Goal: Task Accomplishment & Management: Complete application form

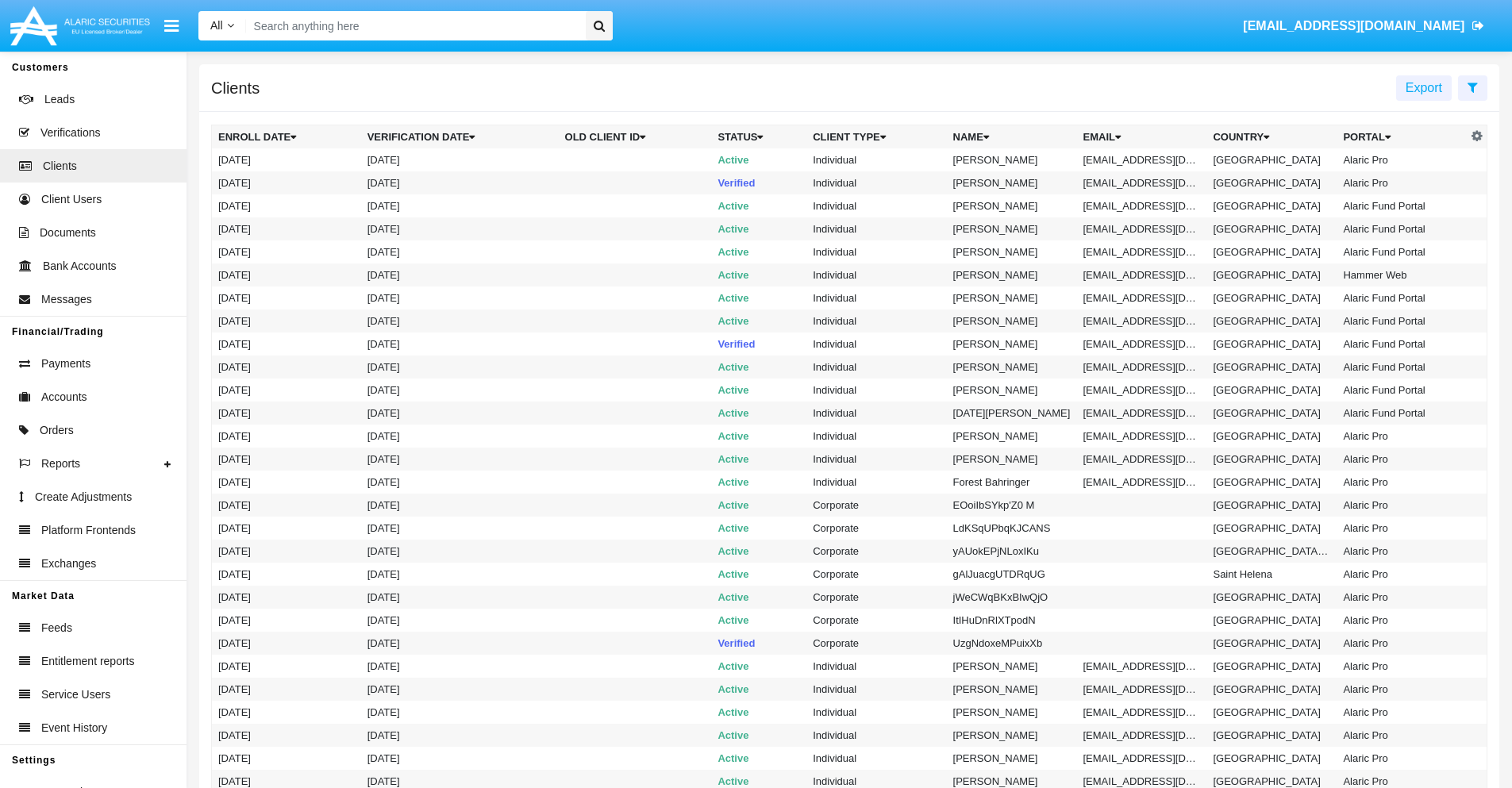
click at [1473, 87] on icon at bounding box center [1473, 88] width 10 height 13
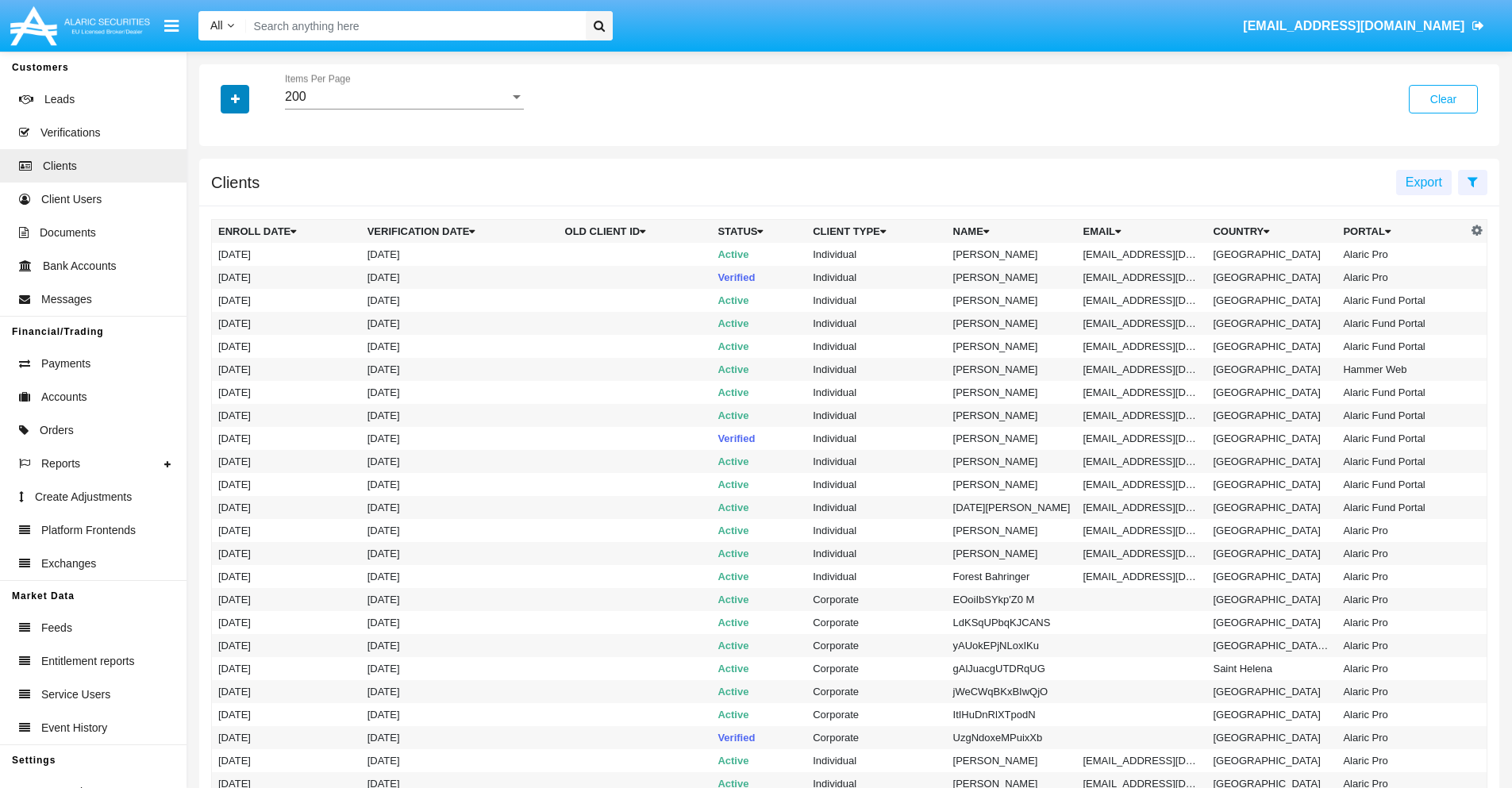
click at [235, 99] on icon "button" at bounding box center [236, 100] width 9 height 11
click at [247, 269] on span "Email" at bounding box center [247, 269] width 32 height 19
click at [218, 276] on input "Email" at bounding box center [217, 276] width 1 height 1
checkbox input "true"
click at [235, 99] on icon "button" at bounding box center [236, 100] width 9 height 11
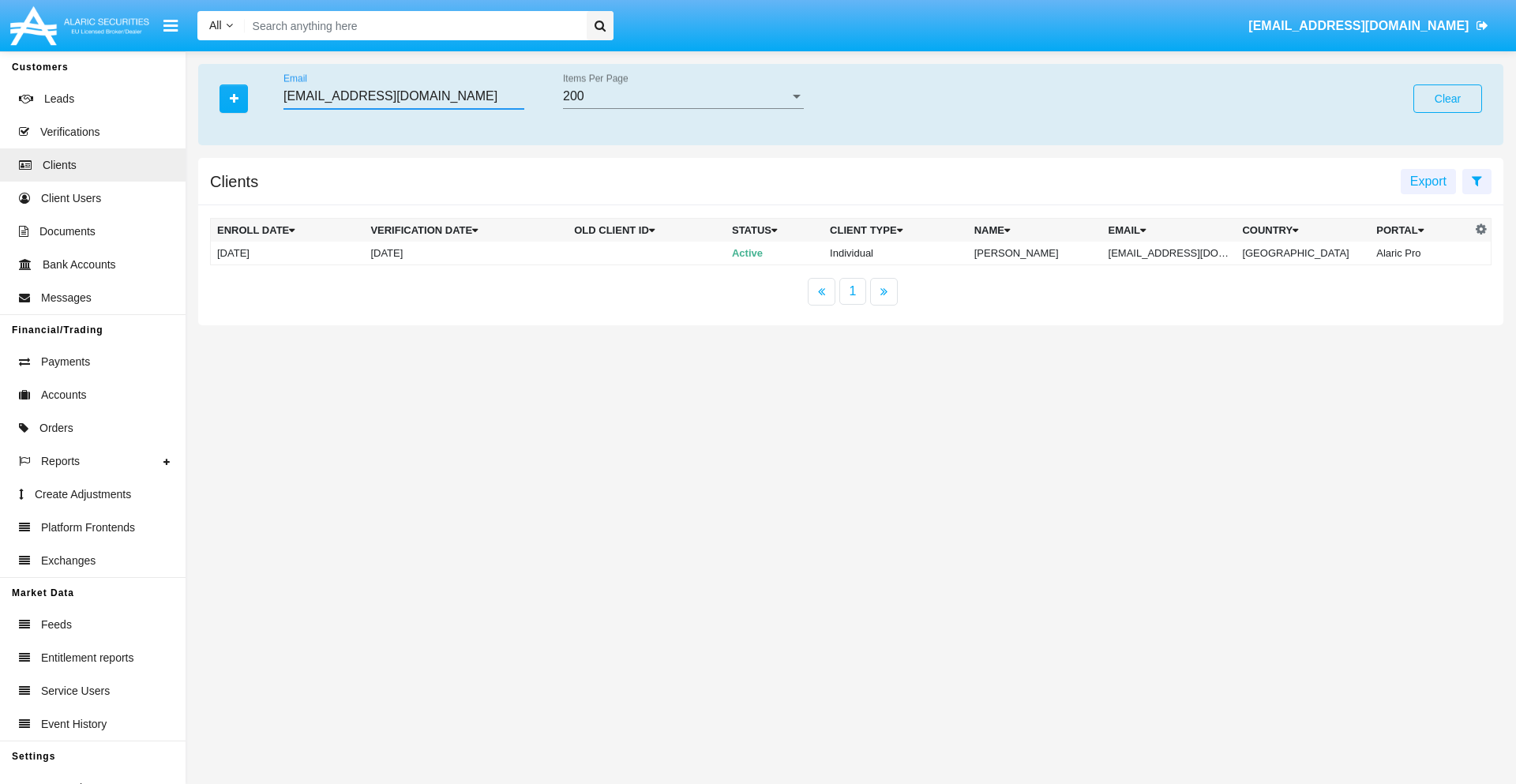
type input "[EMAIL_ADDRESS][DOMAIN_NAME]"
click at [1181, 253] on td "[EMAIL_ADDRESS][DOMAIN_NAME]" at bounding box center [1170, 253] width 135 height 24
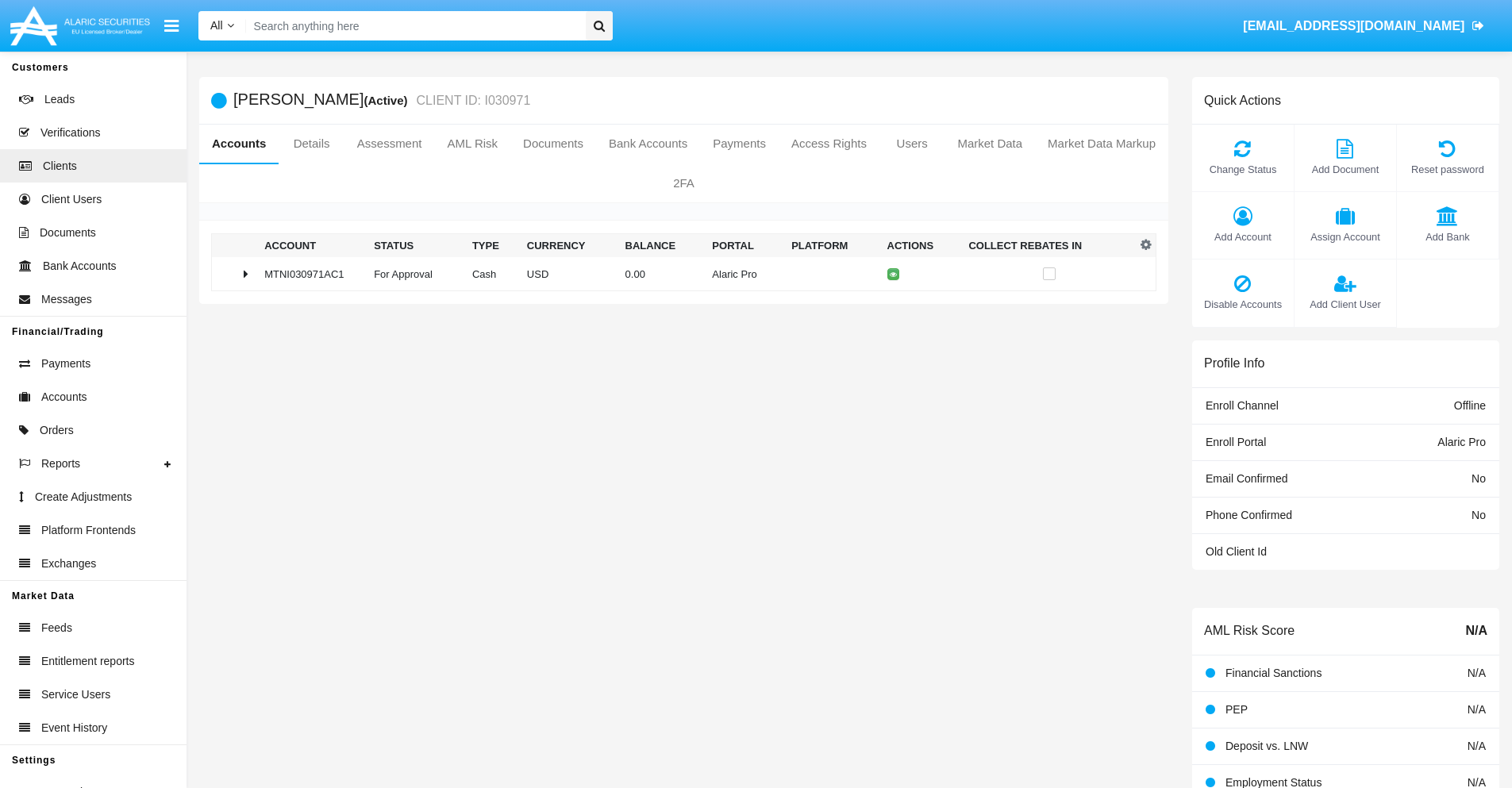
click at [1447, 236] on span "Add Bank" at bounding box center [1448, 236] width 86 height 16
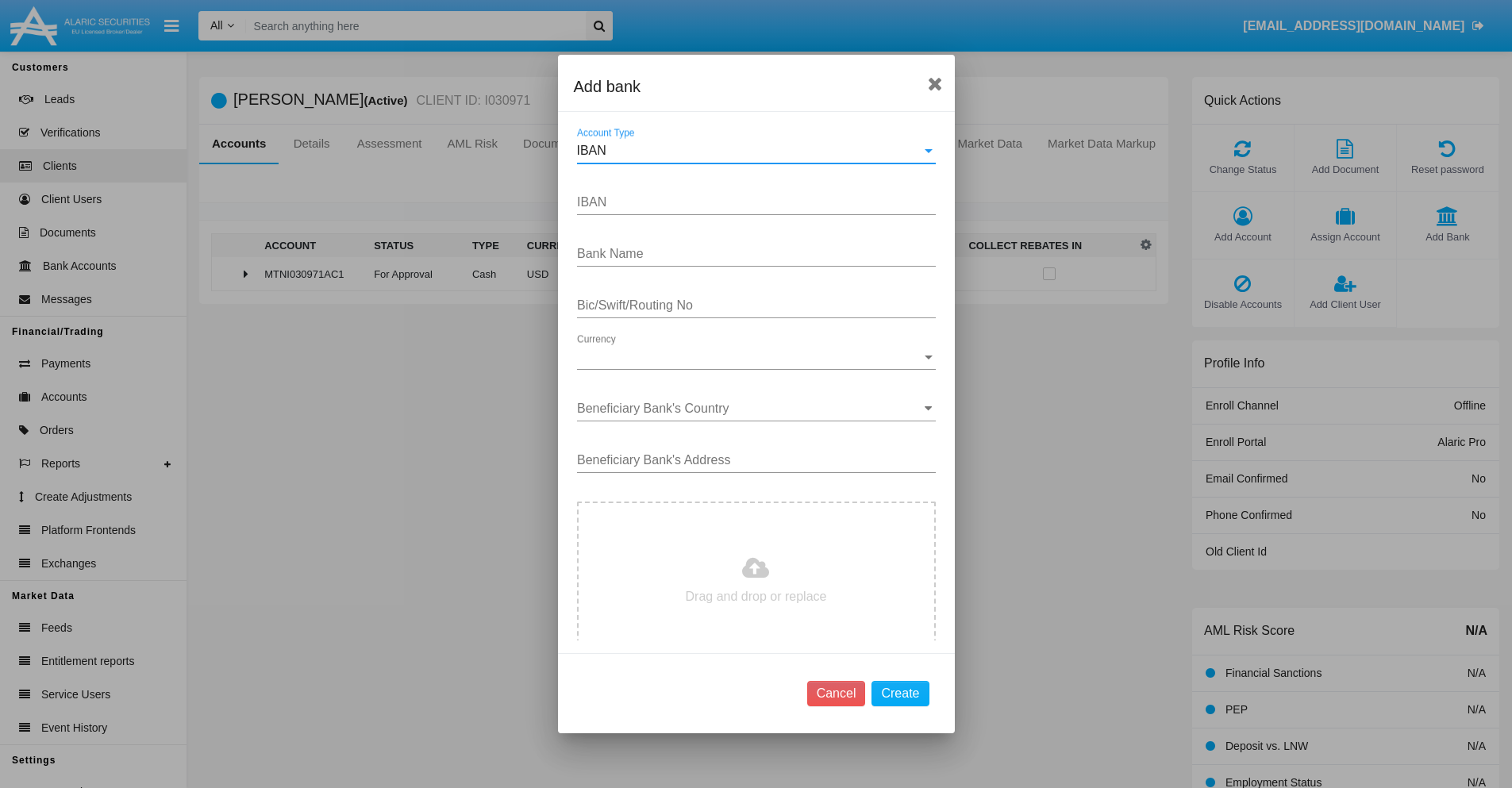
click at [750, 151] on div "IBAN" at bounding box center [749, 151] width 344 height 15
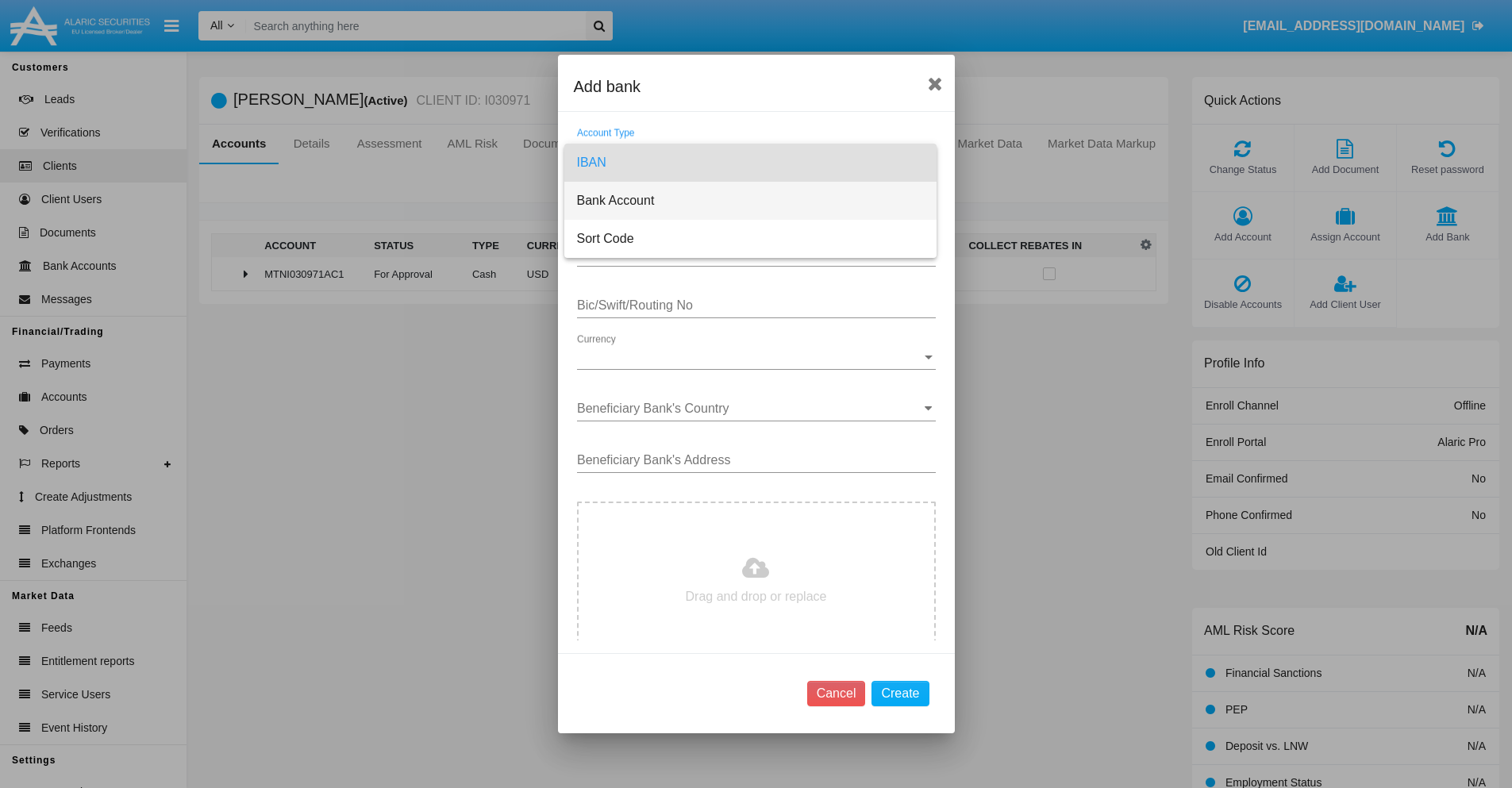
click at [750, 201] on span "Bank Account" at bounding box center [751, 201] width 347 height 38
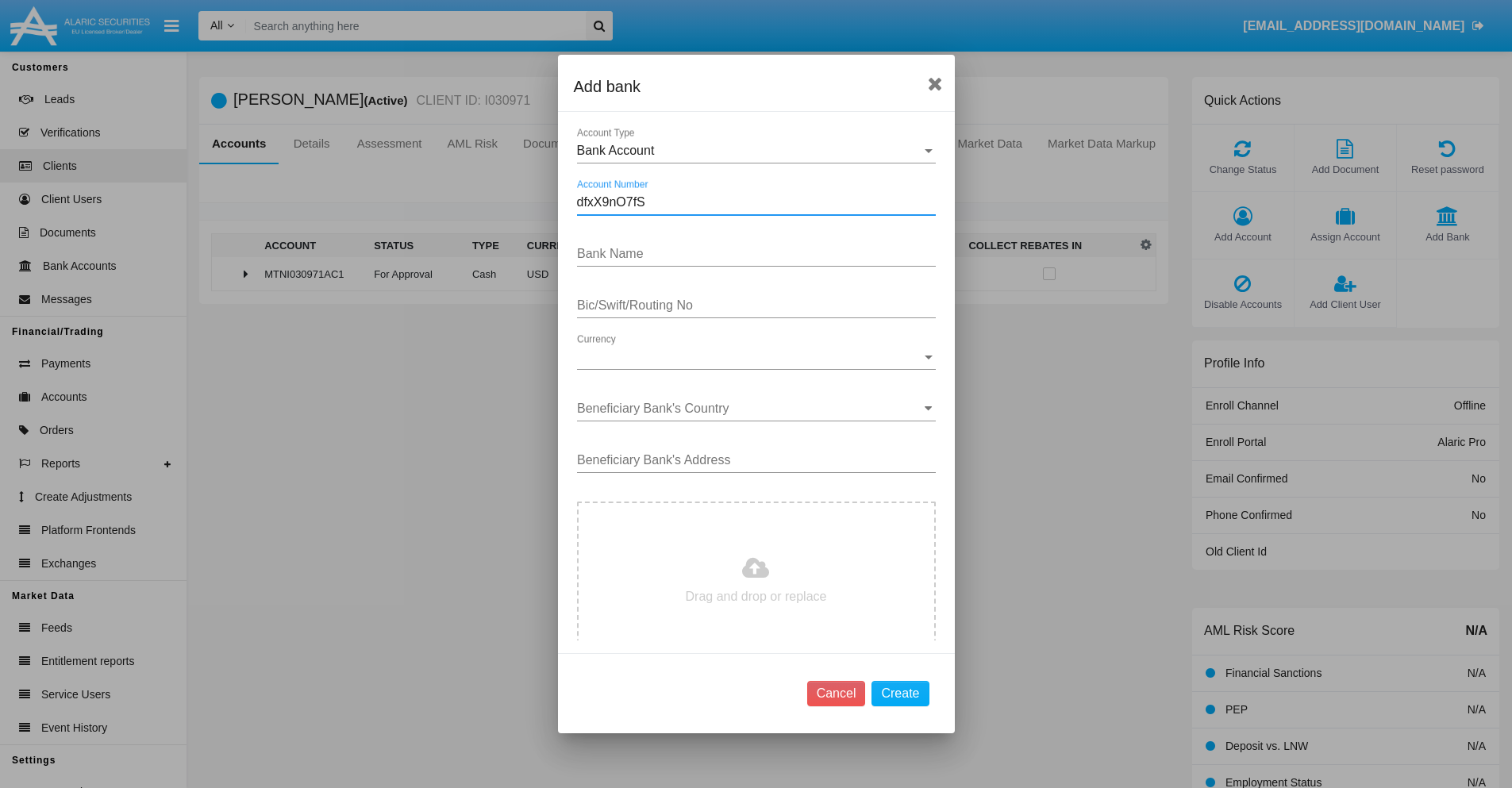
type input "dfxX9nO7fS"
type input "rgjZLMDshMzLxlg"
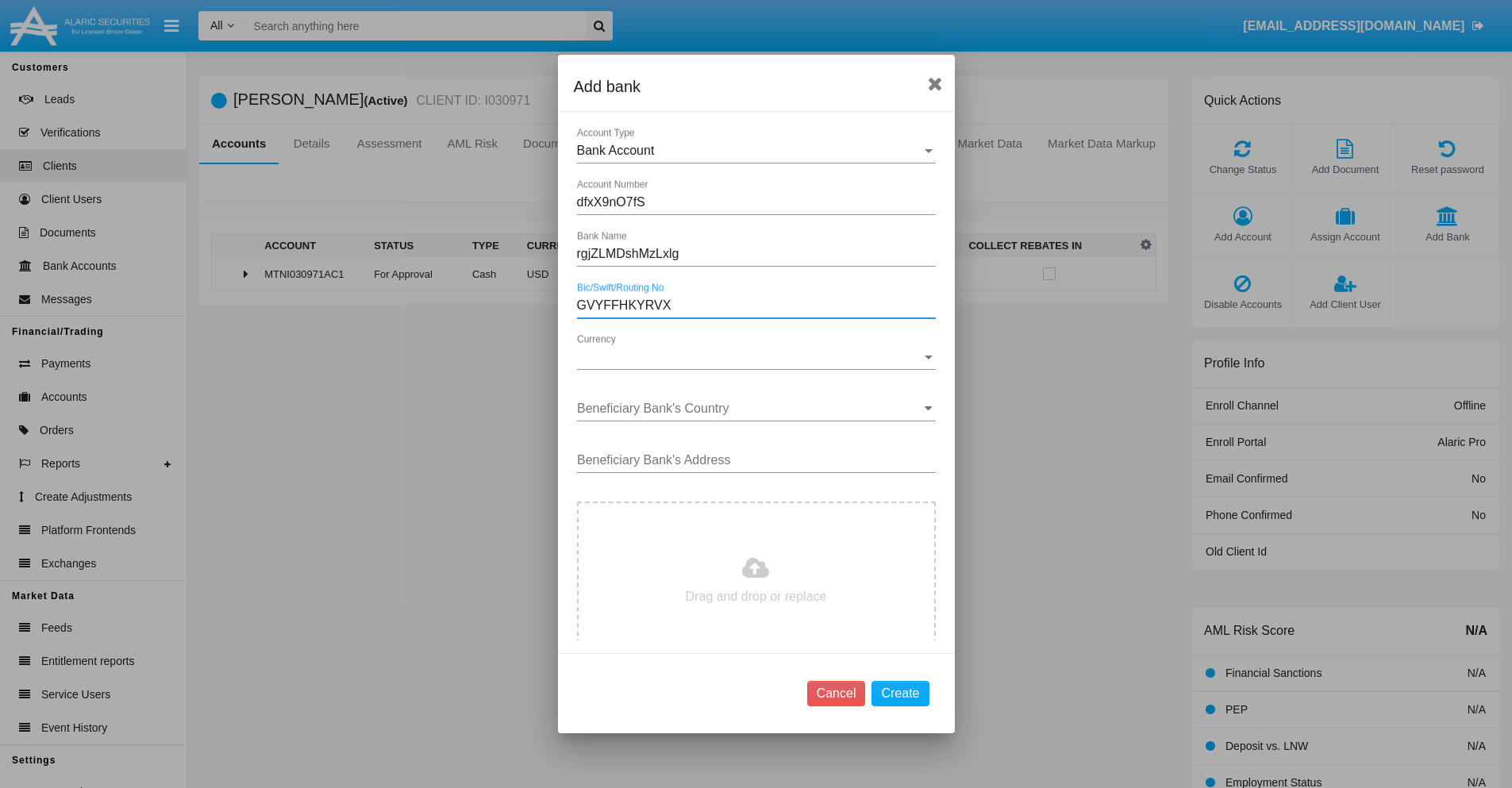
type input "GVYFFHKYRVX"
click at [750, 357] on span "Currency" at bounding box center [749, 357] width 344 height 15
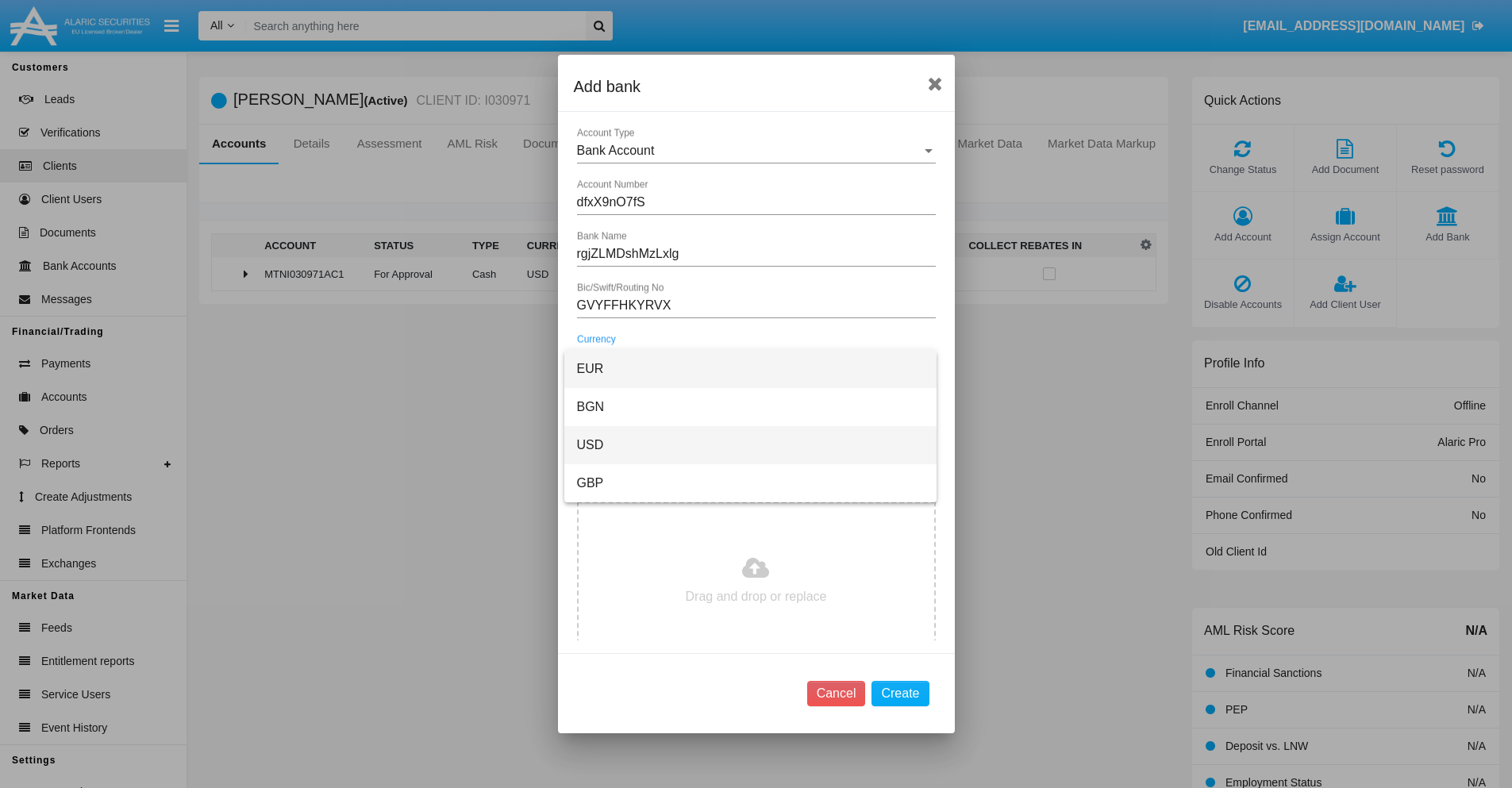
click at [750, 445] on span "USD" at bounding box center [751, 446] width 347 height 38
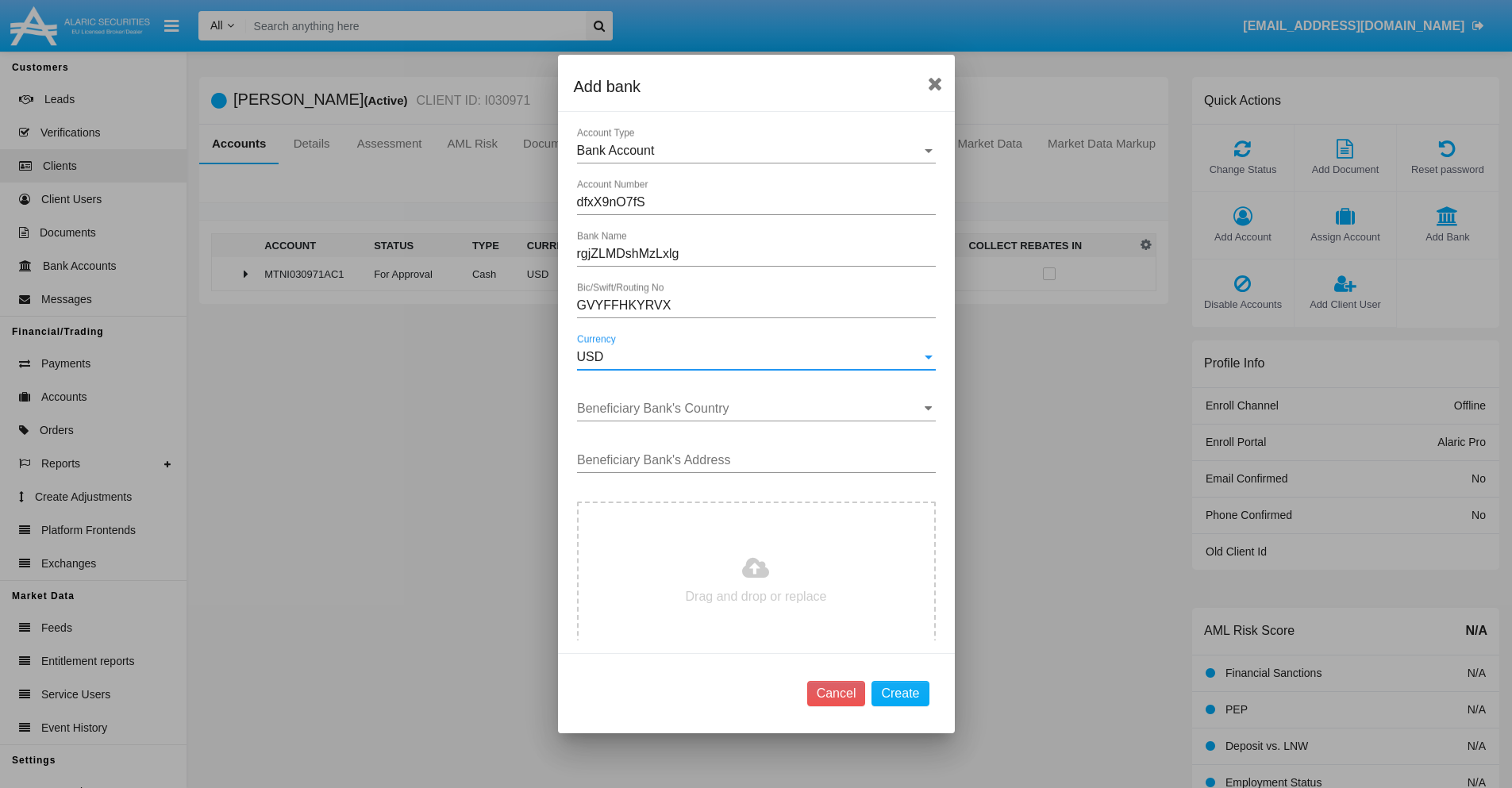
click at [750, 409] on input "Beneficiary Bank's Country" at bounding box center [756, 409] width 359 height 15
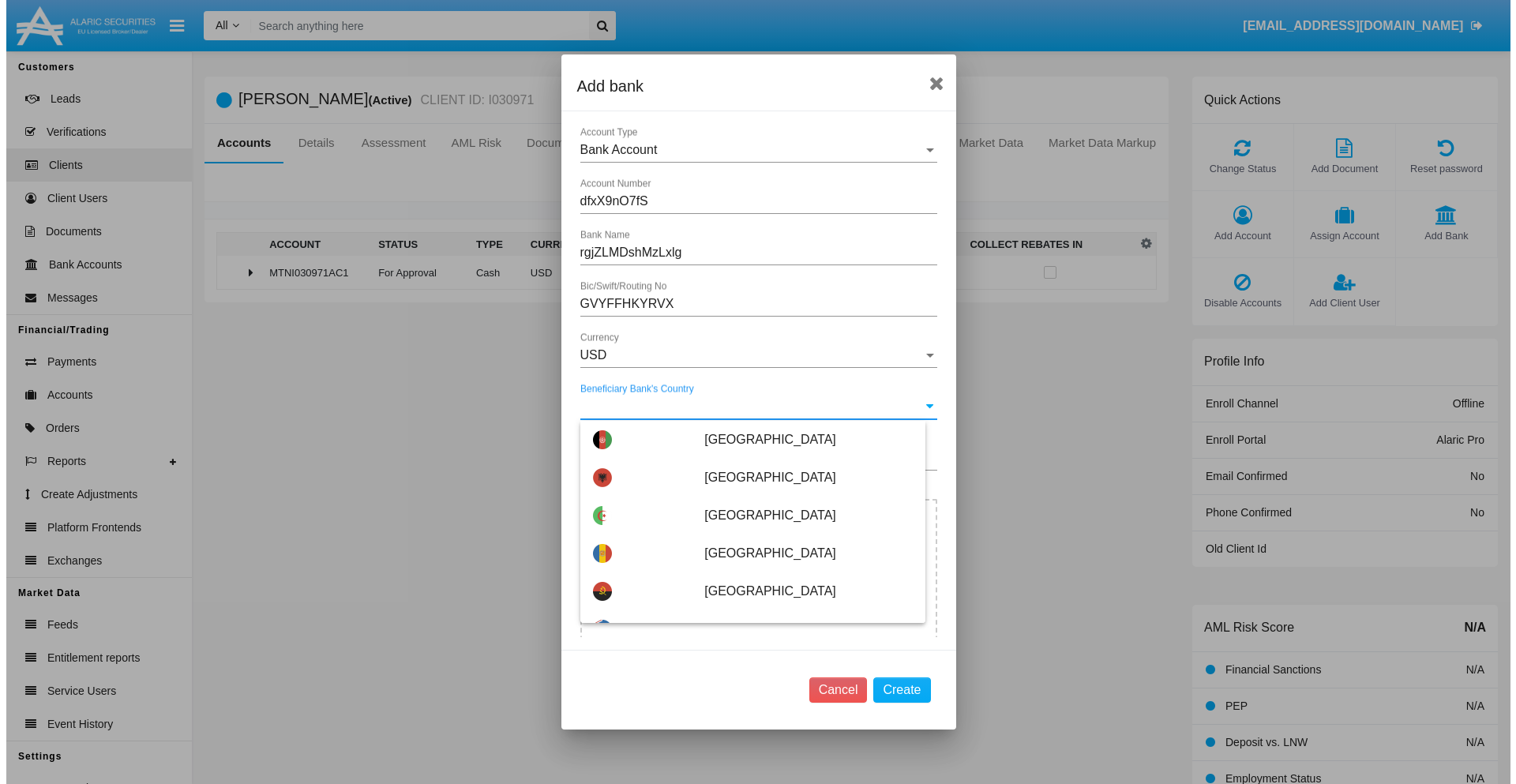
scroll to position [214, 0]
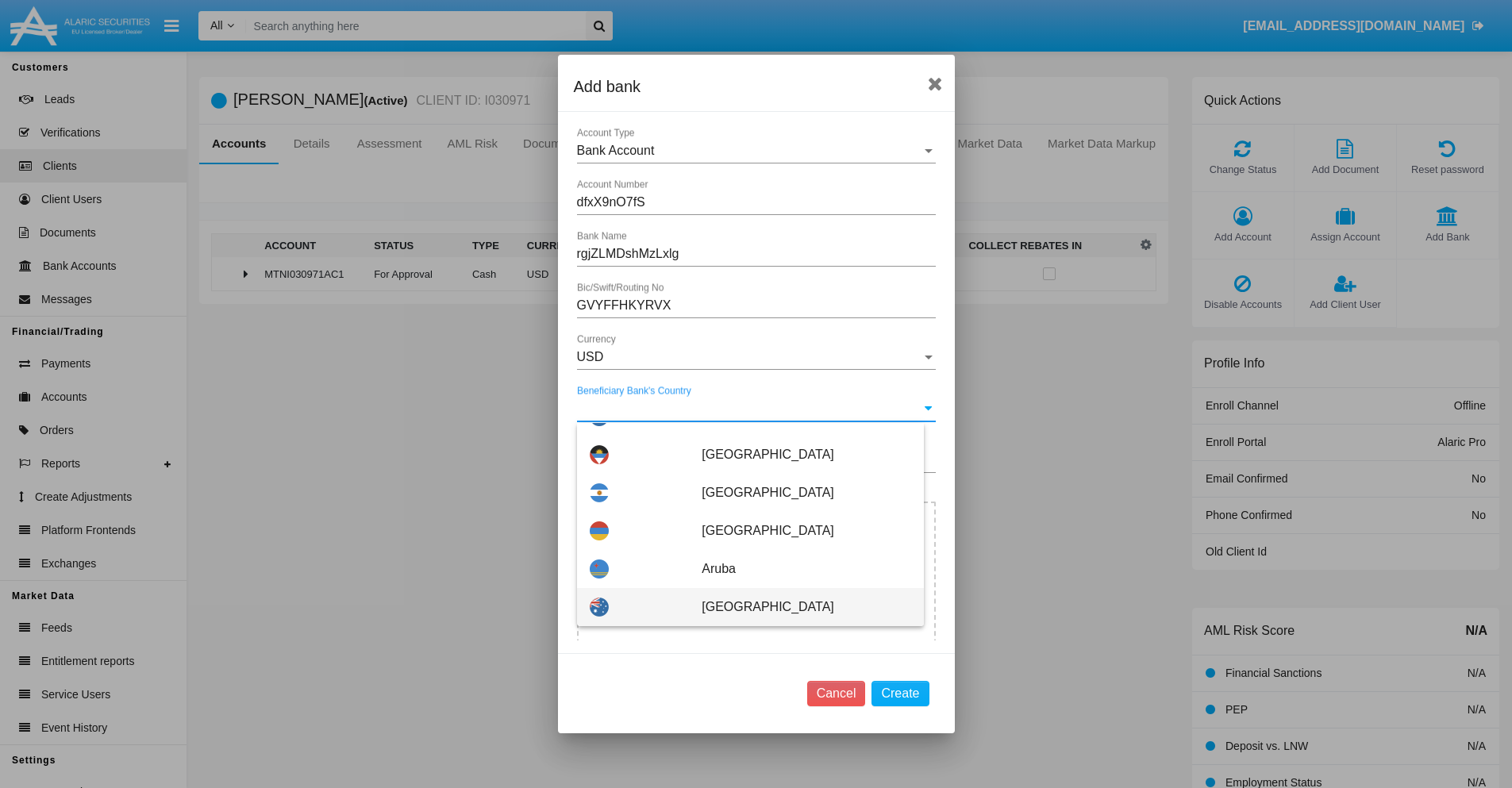
click at [798, 607] on span "[GEOGRAPHIC_DATA]" at bounding box center [806, 607] width 209 height 38
type input "[GEOGRAPHIC_DATA]"
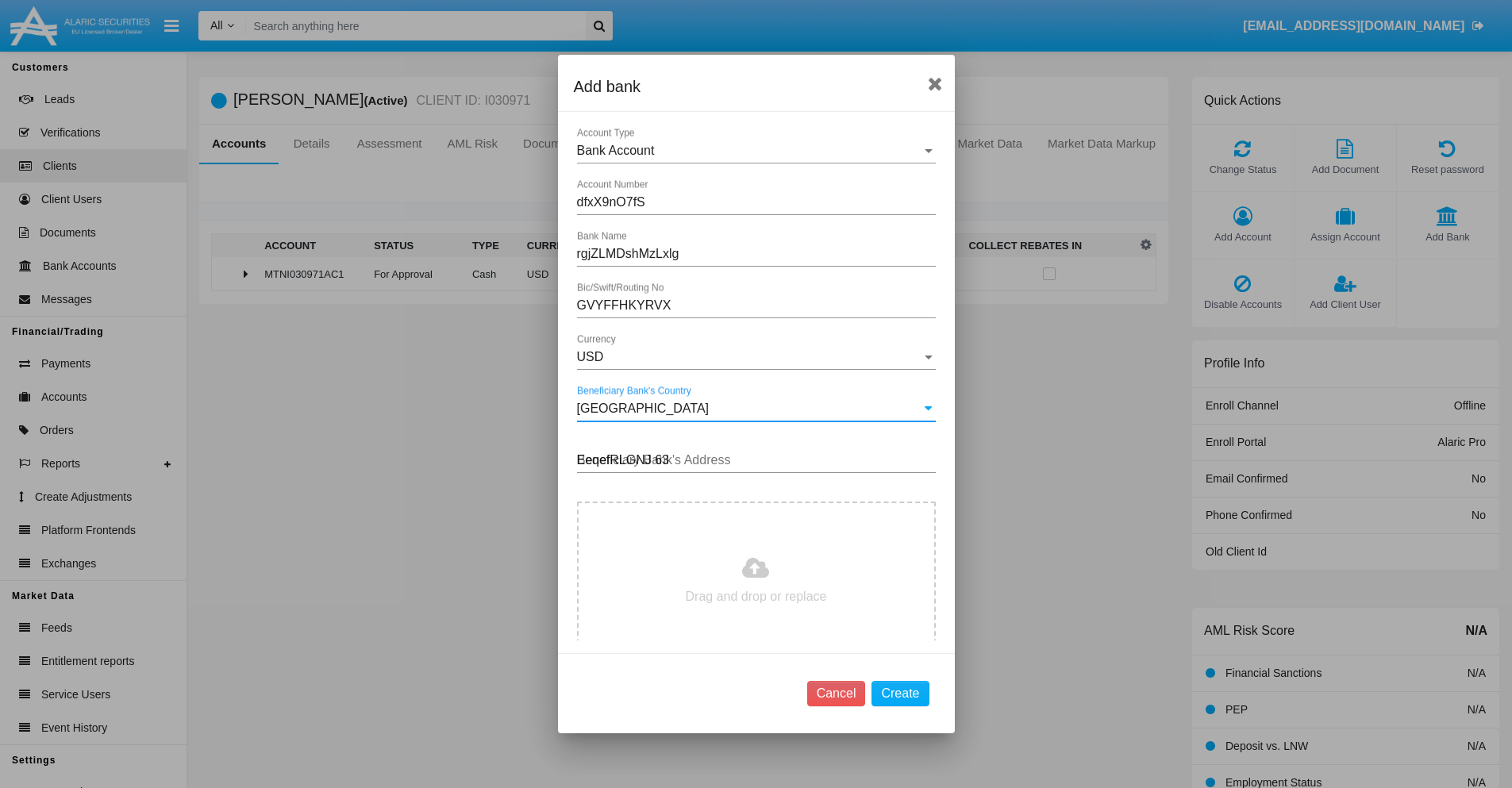
type input "EeqefRLGNJ 636"
type input "C:\fakepath\bank-statement.png"
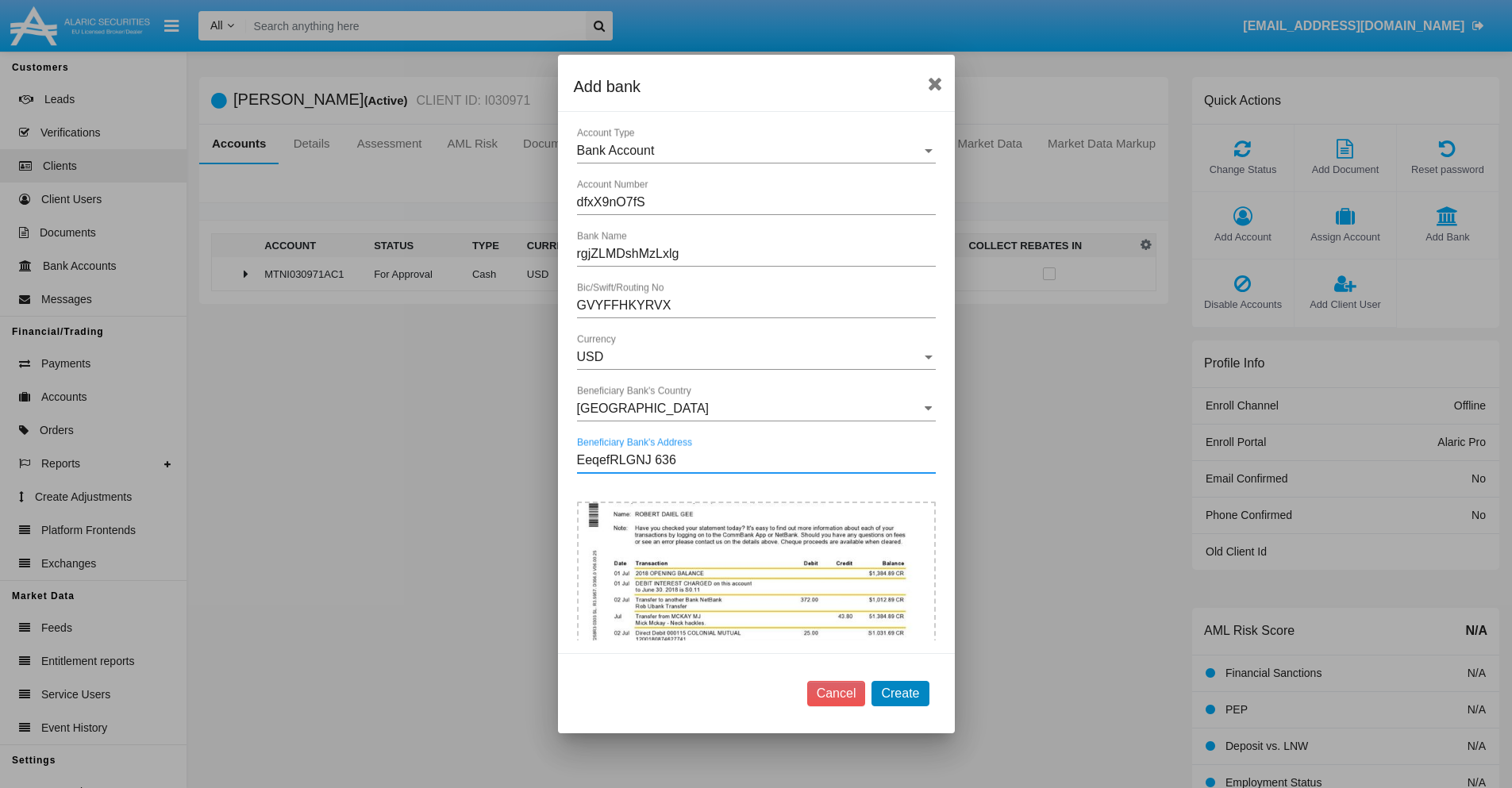
click at [900, 693] on button "Create" at bounding box center [900, 694] width 58 height 26
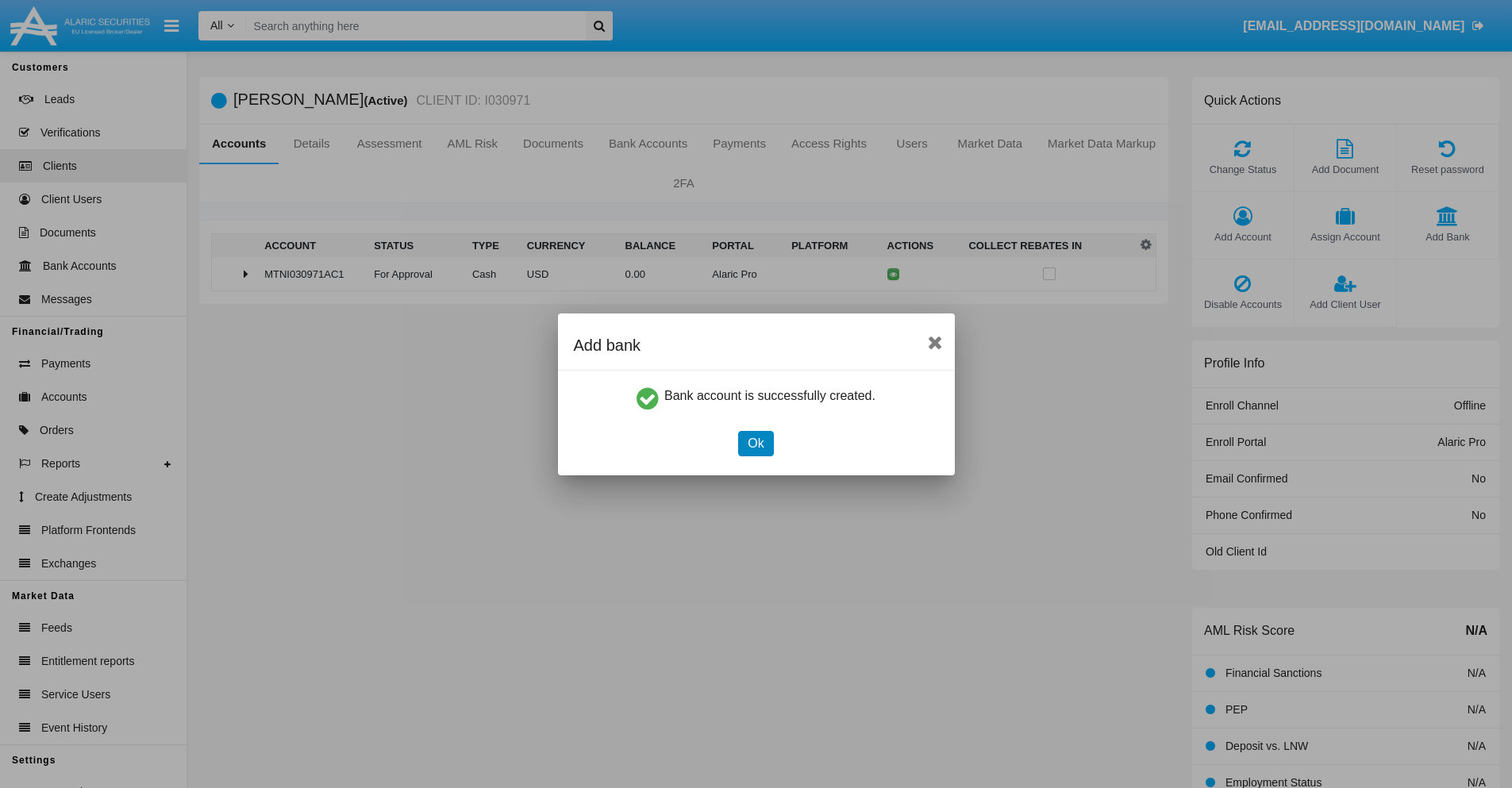
click at [756, 443] on button "Ok" at bounding box center [756, 444] width 35 height 26
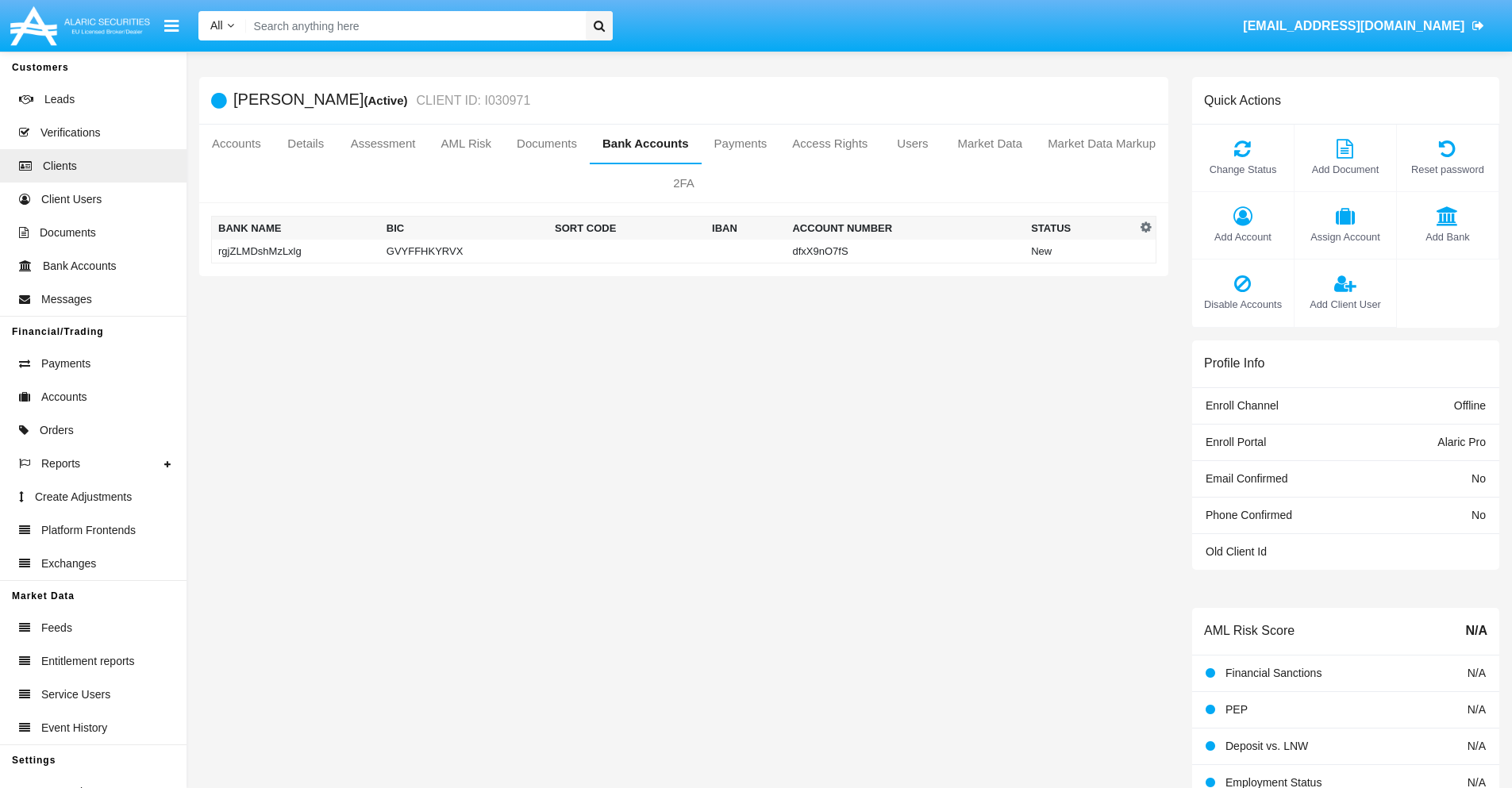
click at [295, 251] on td "rgjZLMDshMzLxlg" at bounding box center [296, 251] width 168 height 24
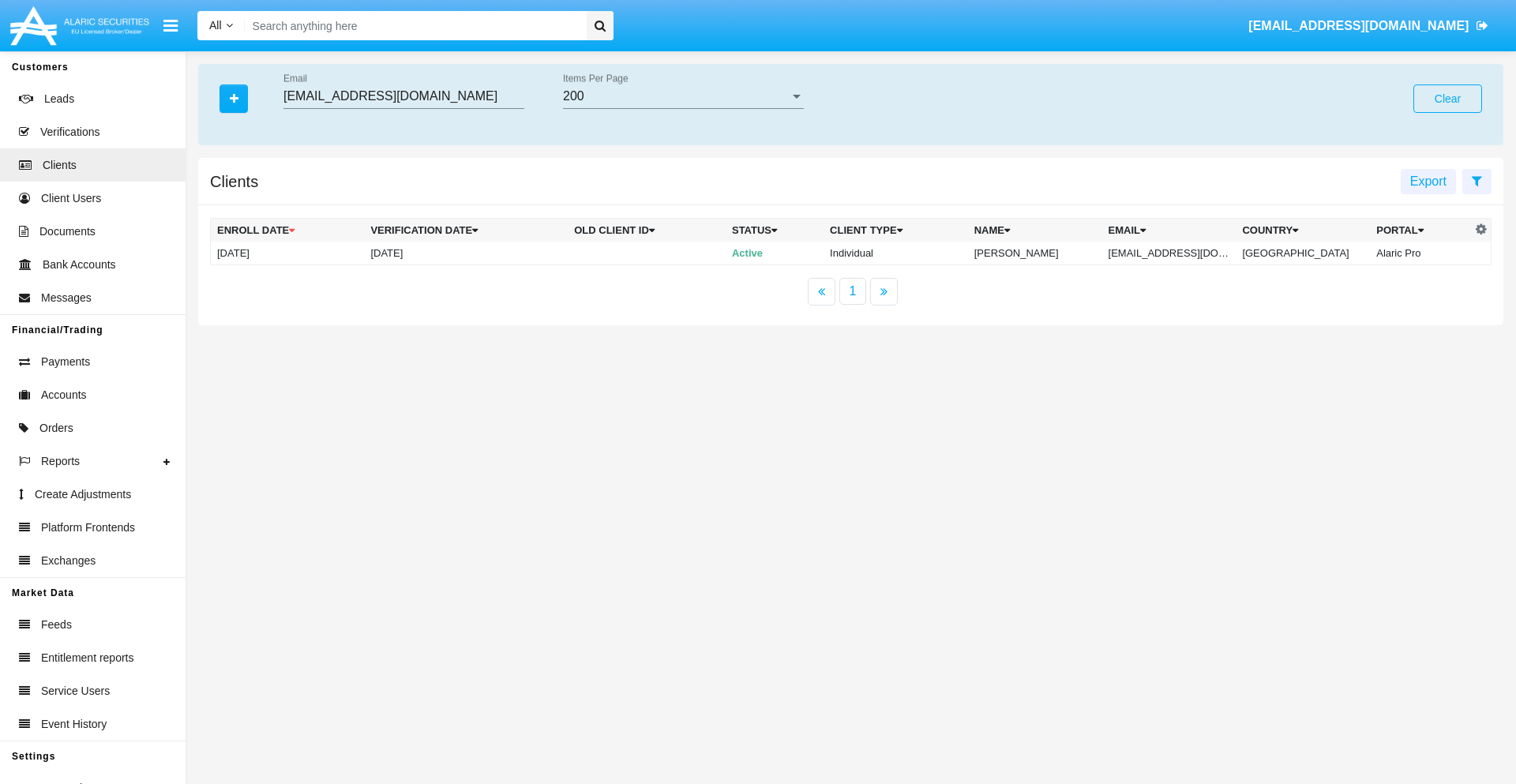
click at [1448, 99] on button "Clear" at bounding box center [1448, 98] width 69 height 28
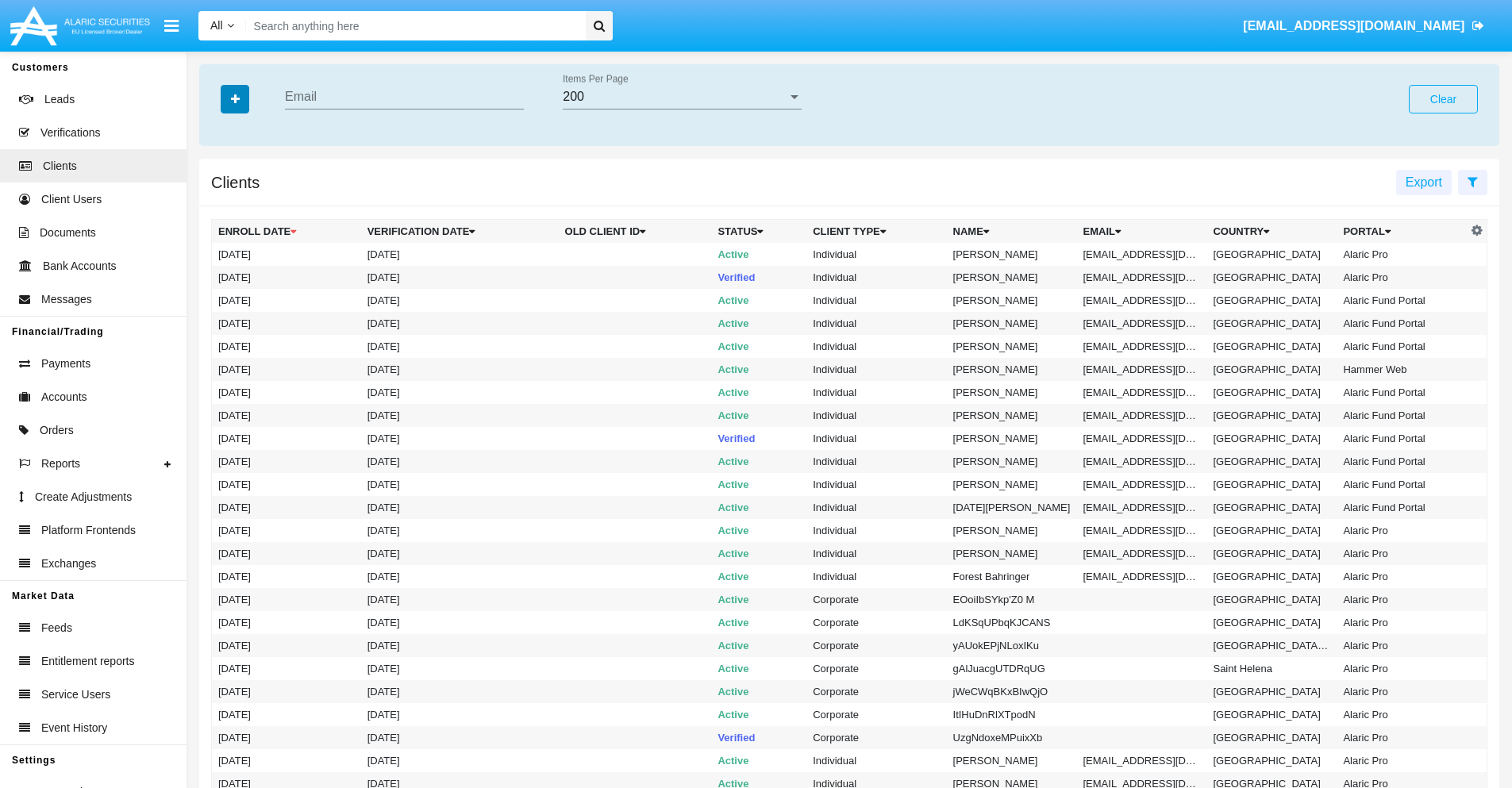
click at [235, 99] on icon "button" at bounding box center [236, 100] width 9 height 11
type input "[EMAIL_ADDRESS][DOMAIN_NAME]"
click at [1147, 254] on td "[EMAIL_ADDRESS][DOMAIN_NAME]" at bounding box center [1142, 254] width 131 height 23
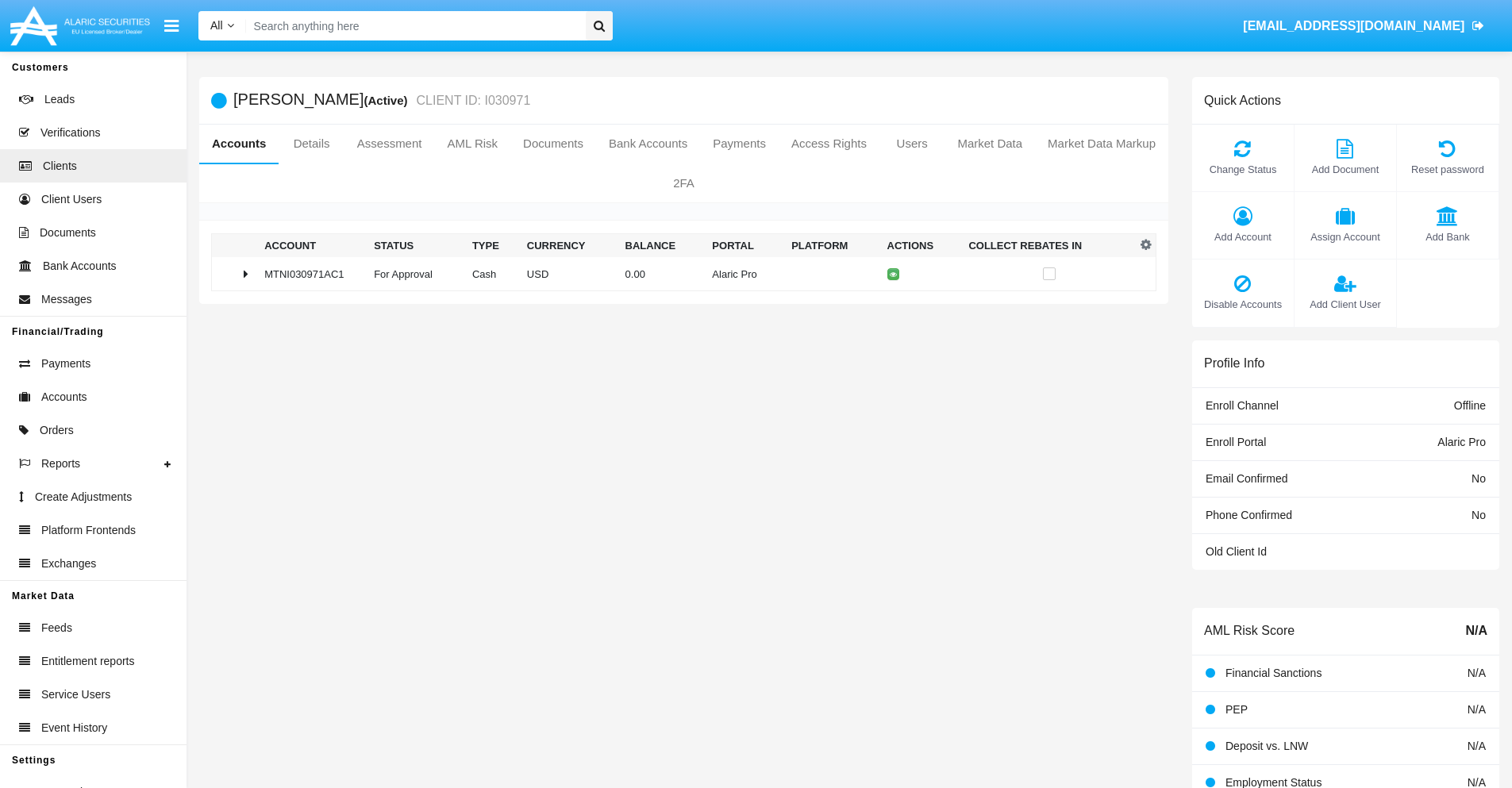
click at [1447, 236] on span "Add Bank" at bounding box center [1448, 236] width 86 height 16
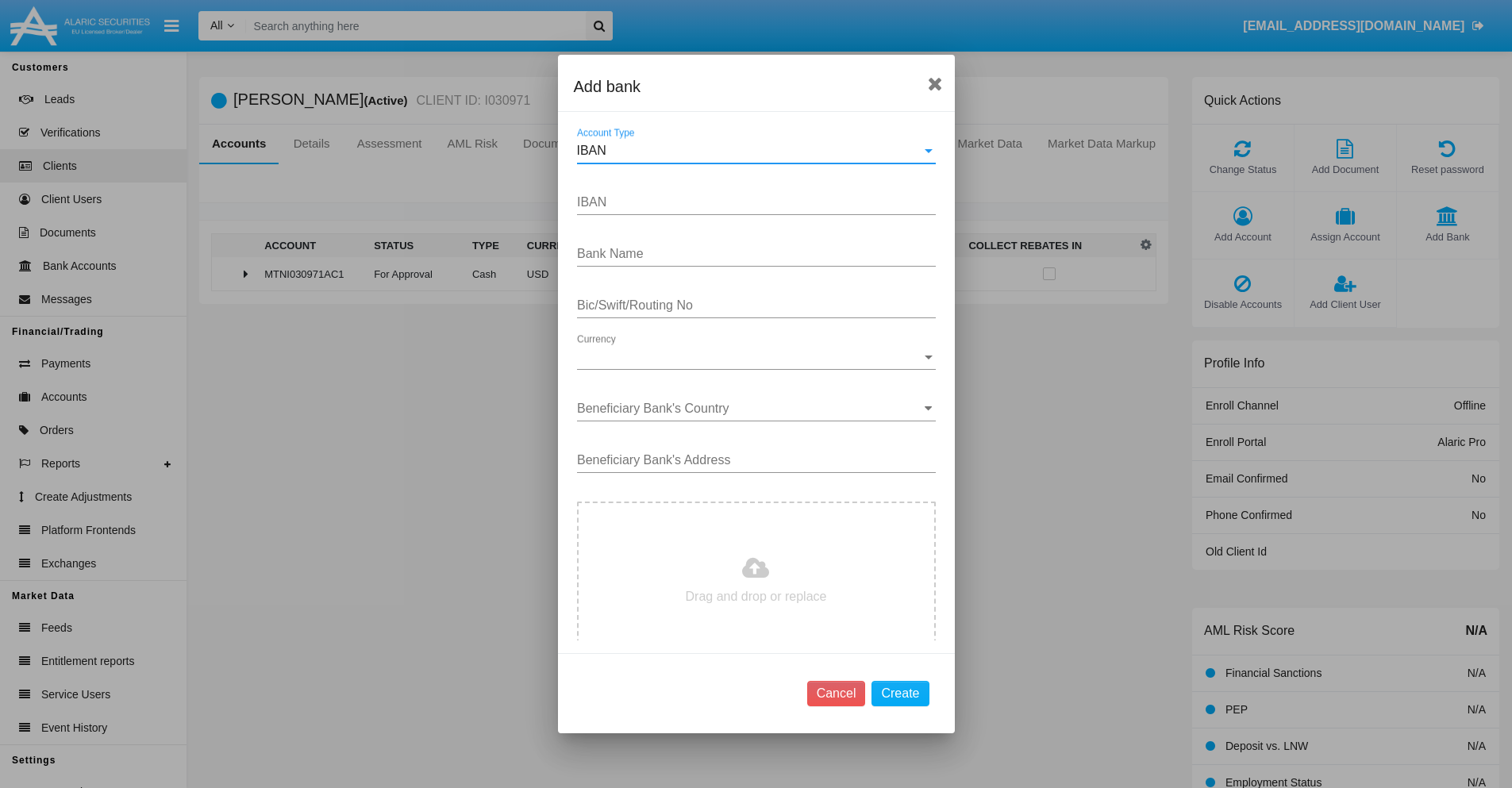
click at [750, 151] on div "IBAN" at bounding box center [749, 151] width 344 height 15
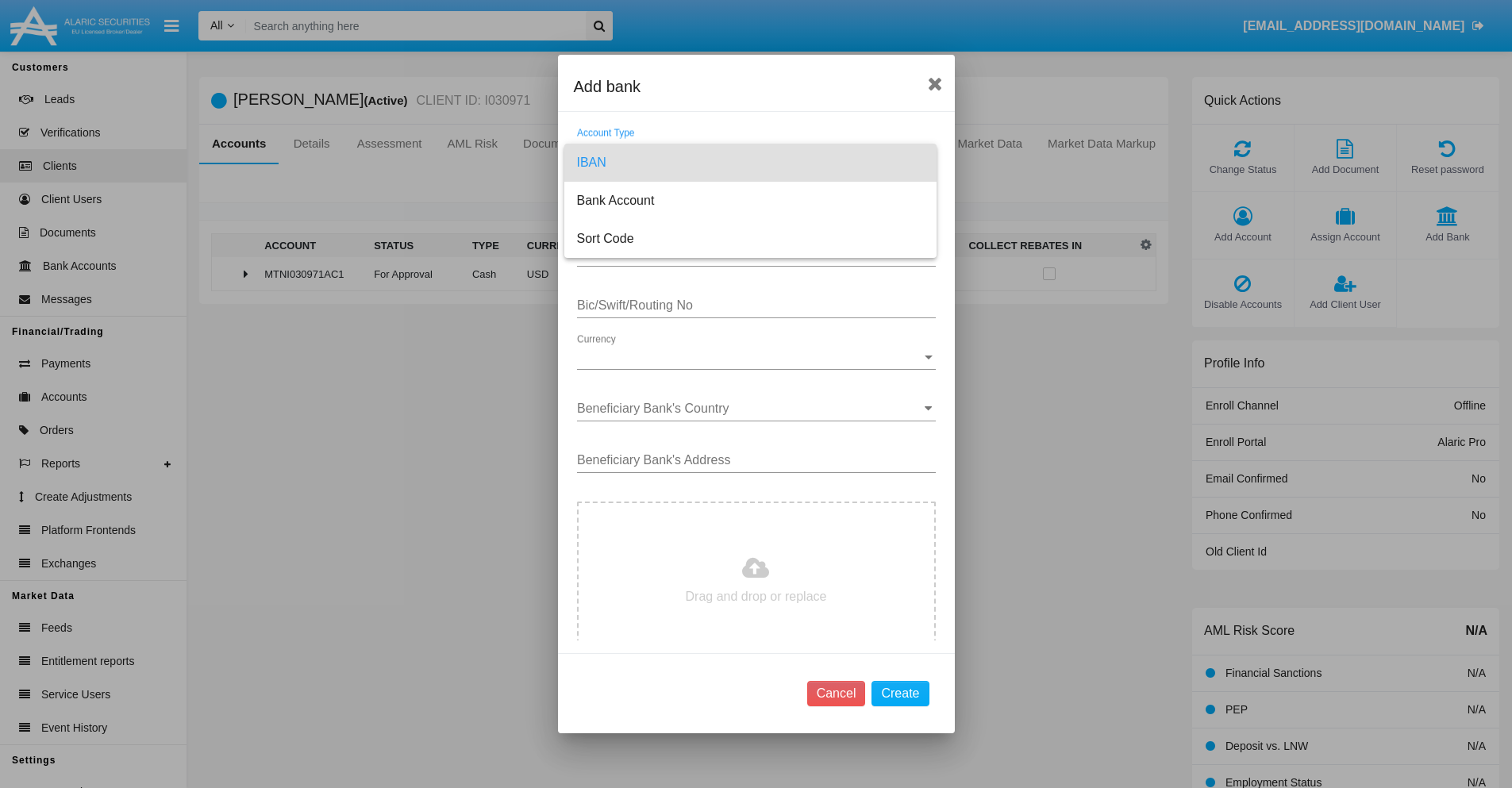
click at [750, 163] on span "IBAN" at bounding box center [751, 163] width 347 height 38
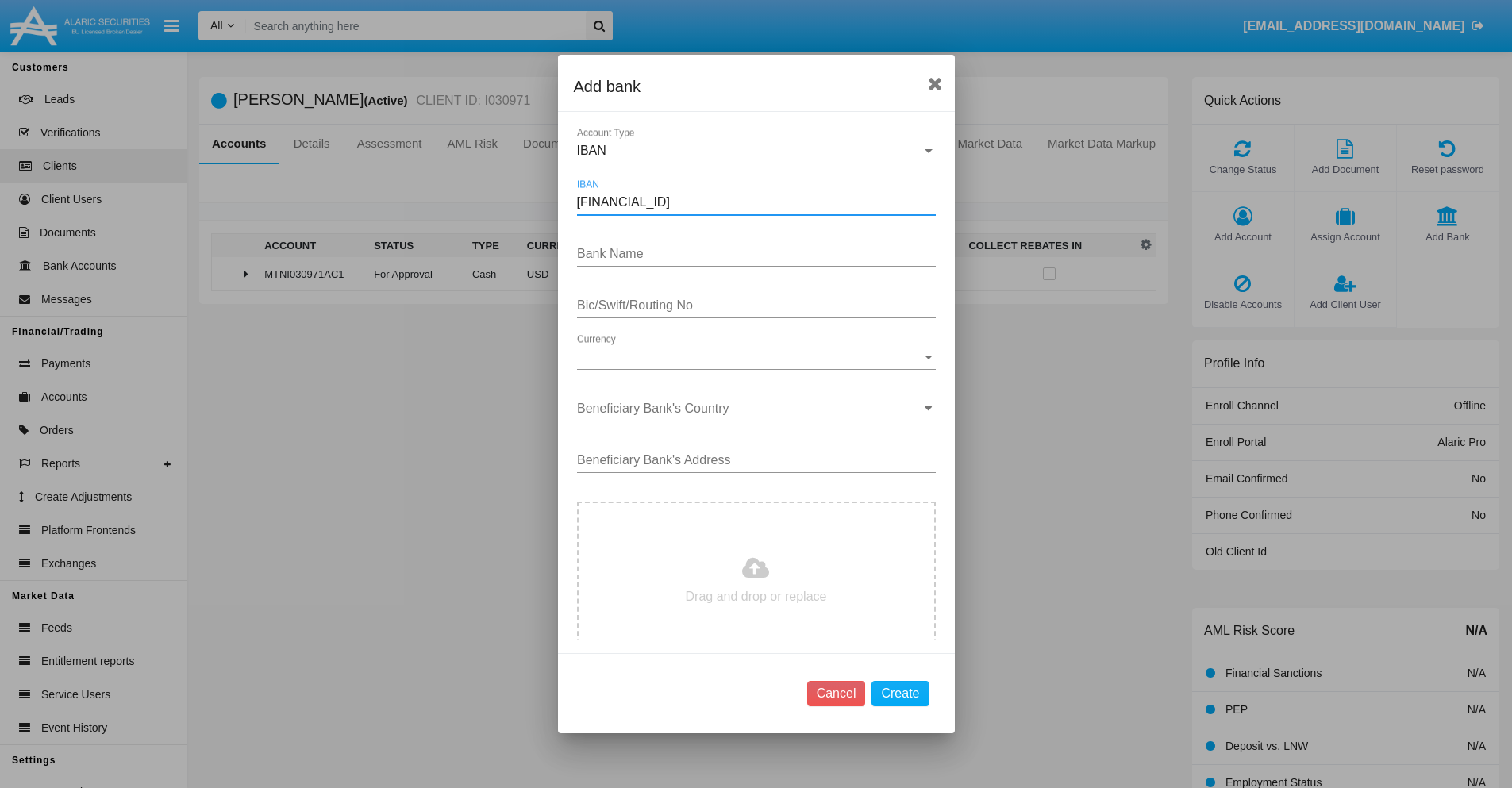
type input "DE31500105175143186793"
type input "PWxIlqoKWJGiOZH"
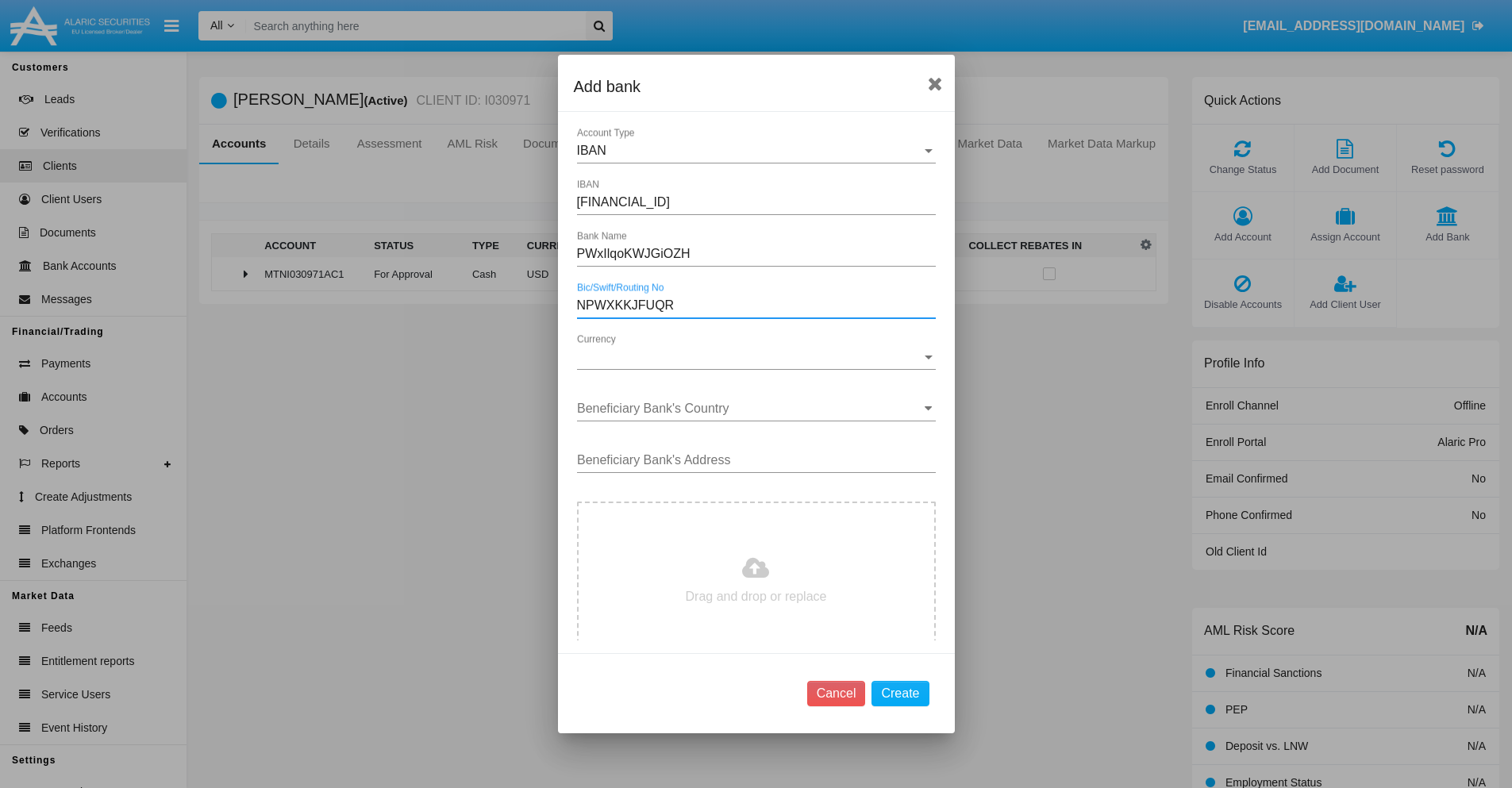
type input "NPWXKKJFUQR"
click at [750, 357] on span "Currency" at bounding box center [749, 357] width 344 height 15
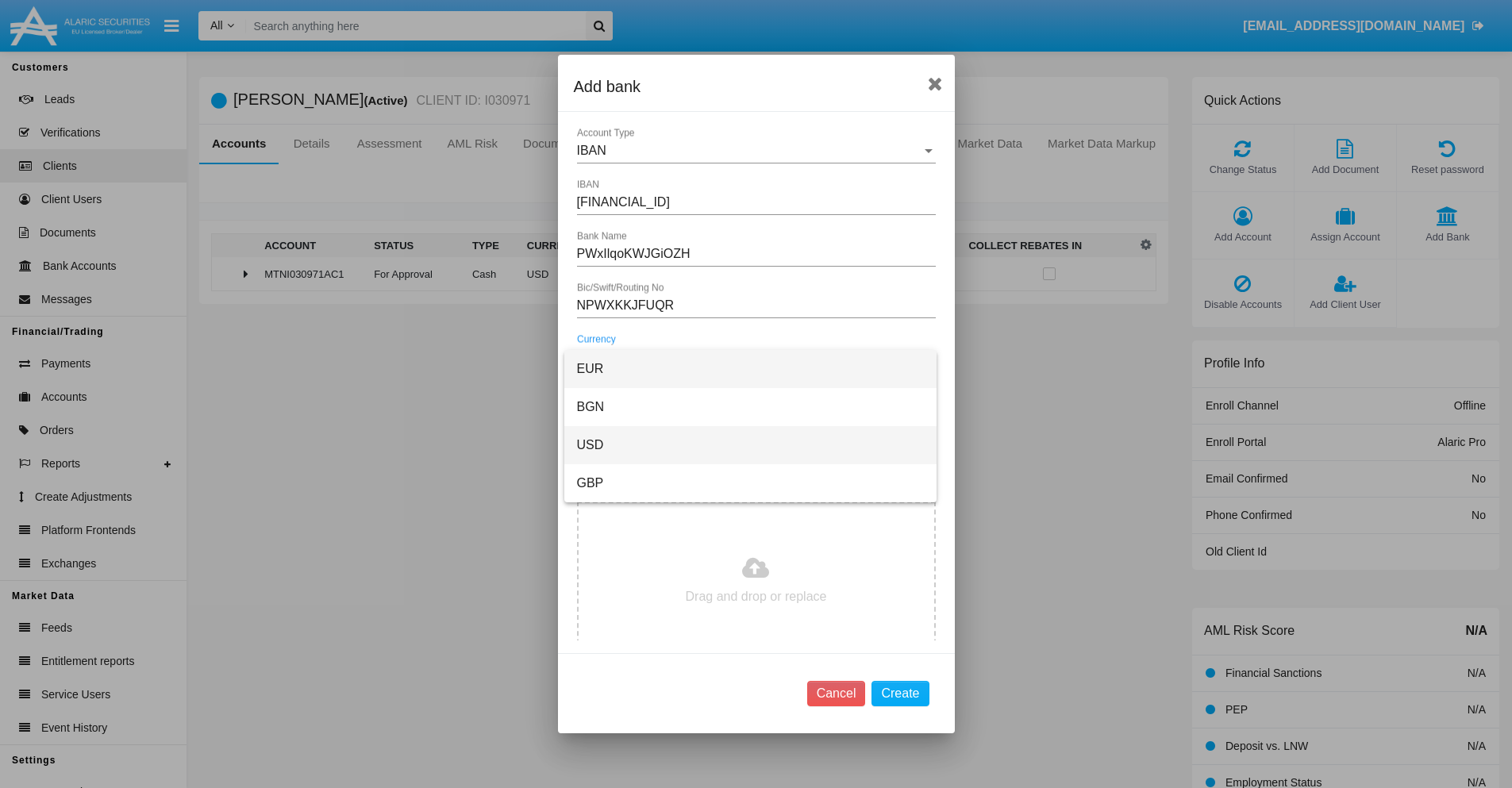
click at [750, 445] on span "USD" at bounding box center [751, 446] width 347 height 38
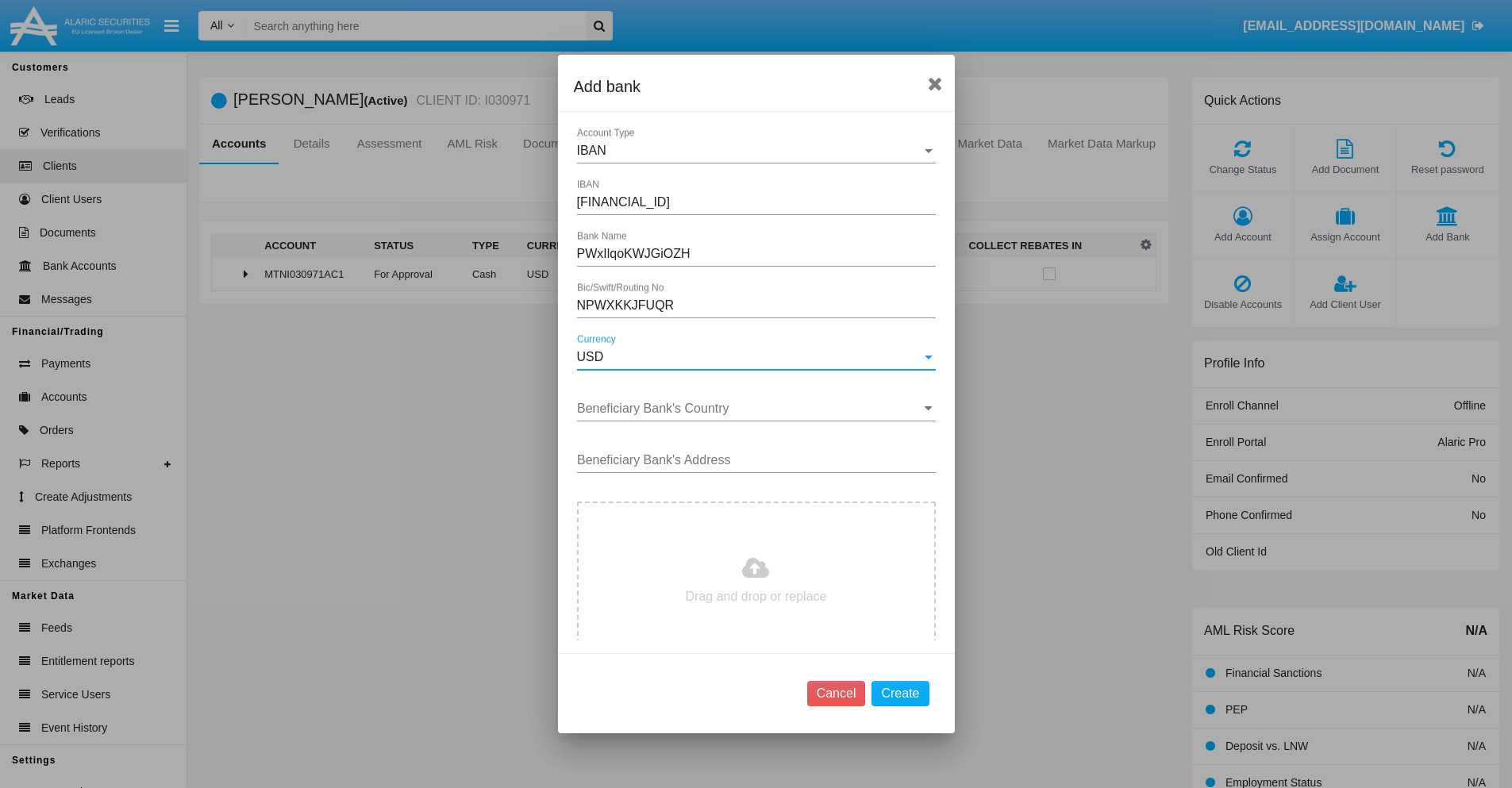
click at [750, 409] on input "Beneficiary Bank's Country" at bounding box center [756, 409] width 359 height 15
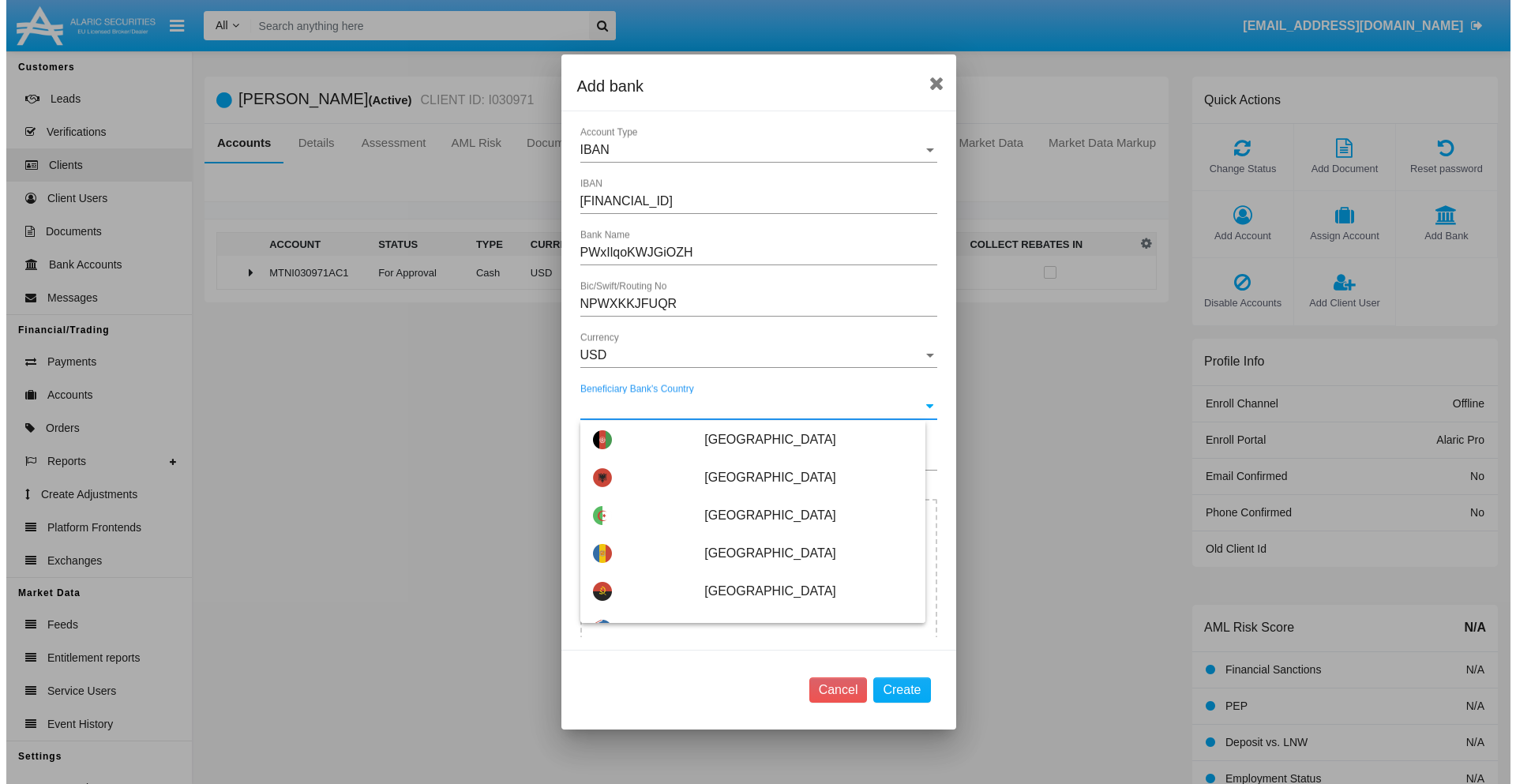
scroll to position [253, 0]
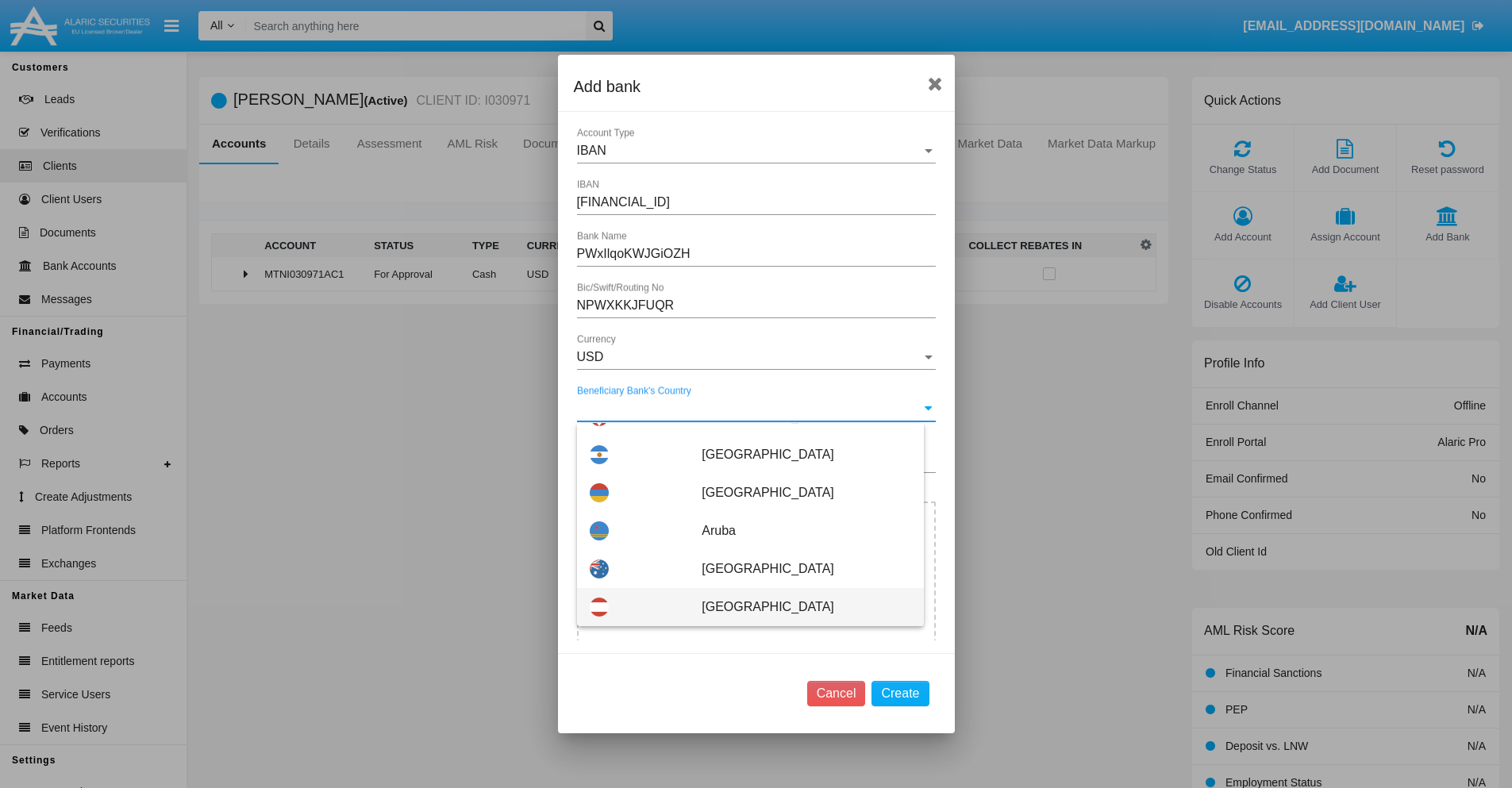
click at [798, 607] on span "[GEOGRAPHIC_DATA]" at bounding box center [806, 607] width 209 height 38
type input "[GEOGRAPHIC_DATA]"
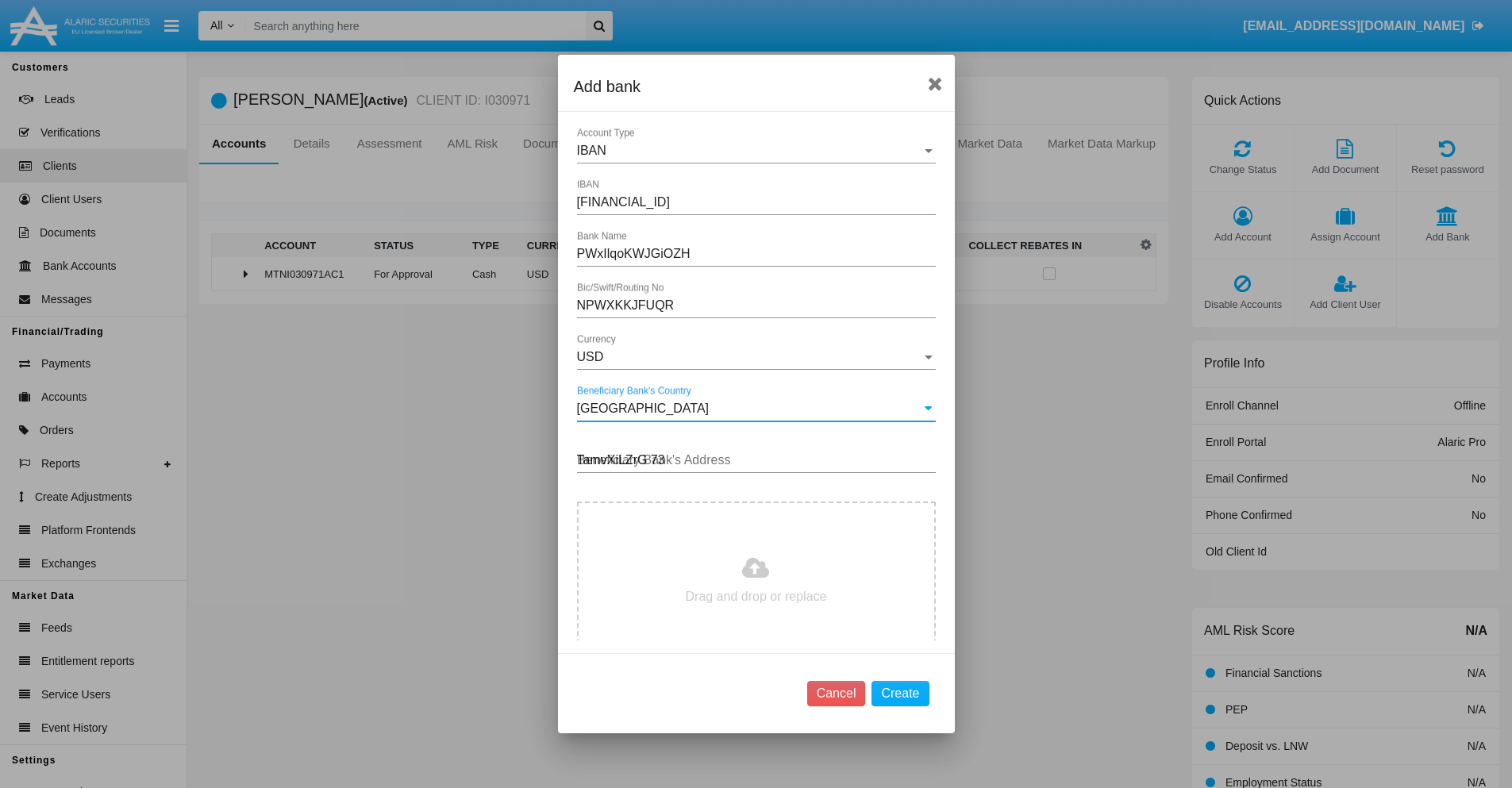
type input "TamvXiLZrG 738"
type input "C:\fakepath\bank-statement.png"
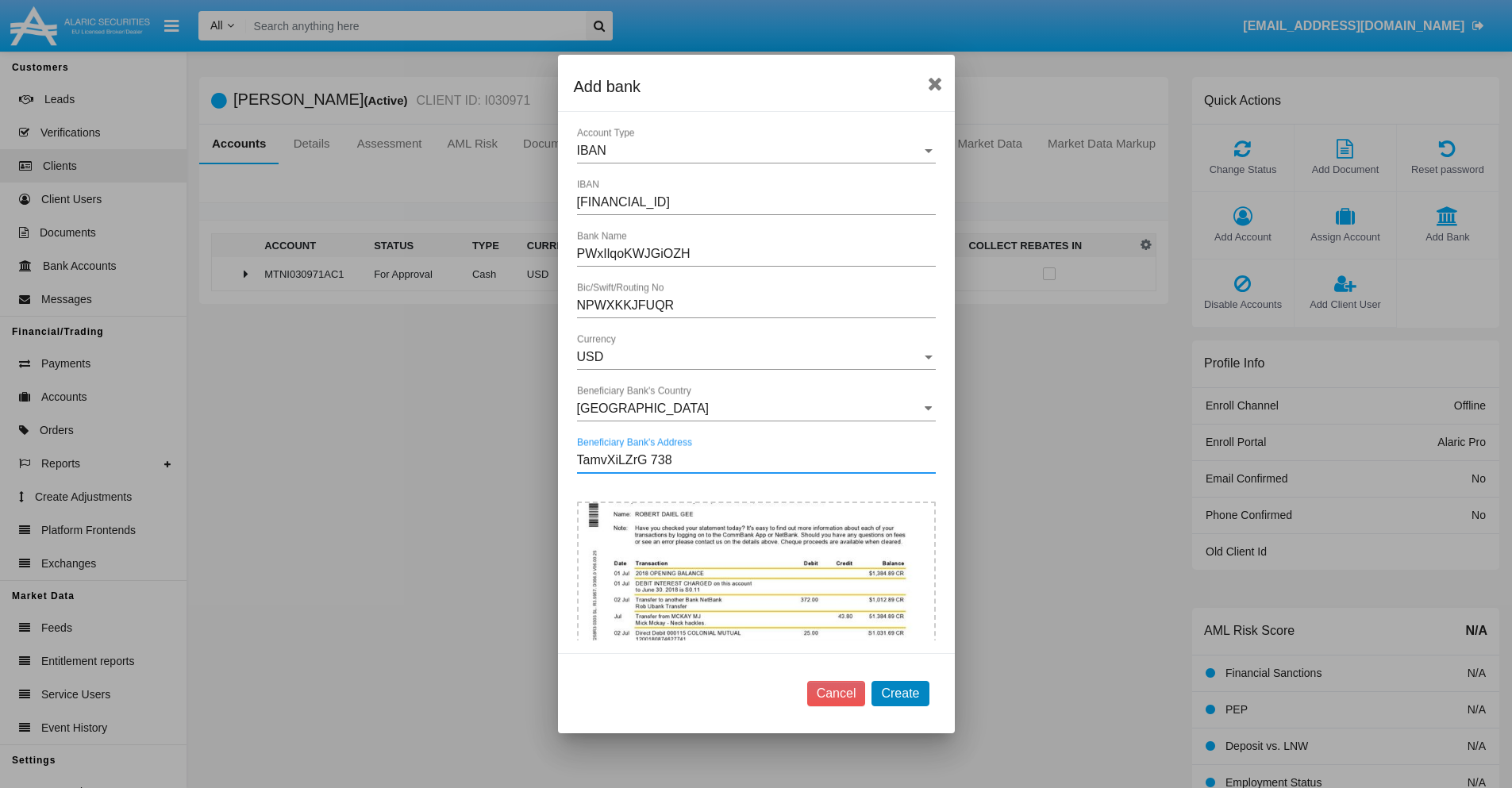
click at [900, 693] on button "Create" at bounding box center [900, 694] width 58 height 26
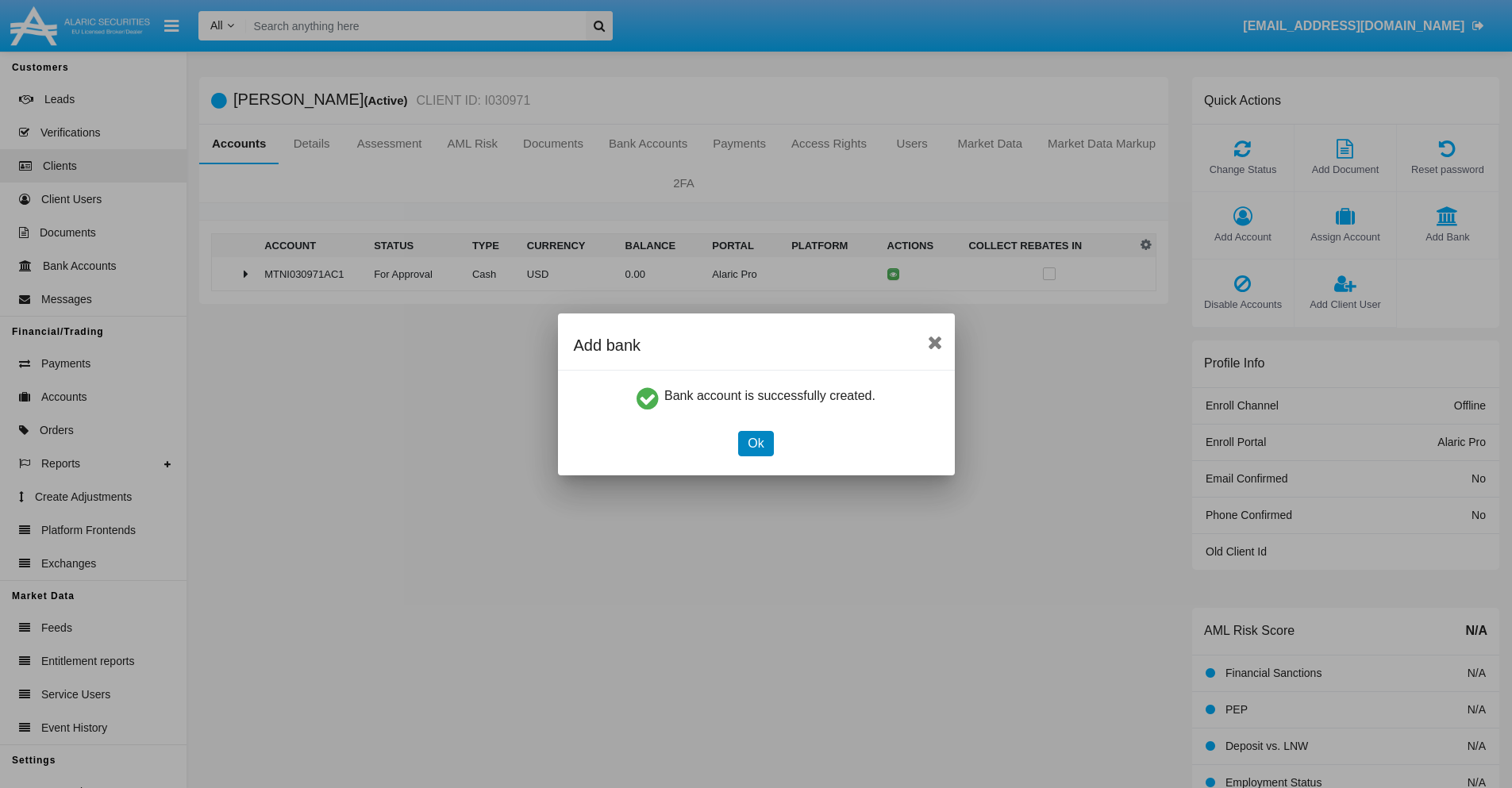
click at [756, 443] on button "Ok" at bounding box center [756, 444] width 35 height 26
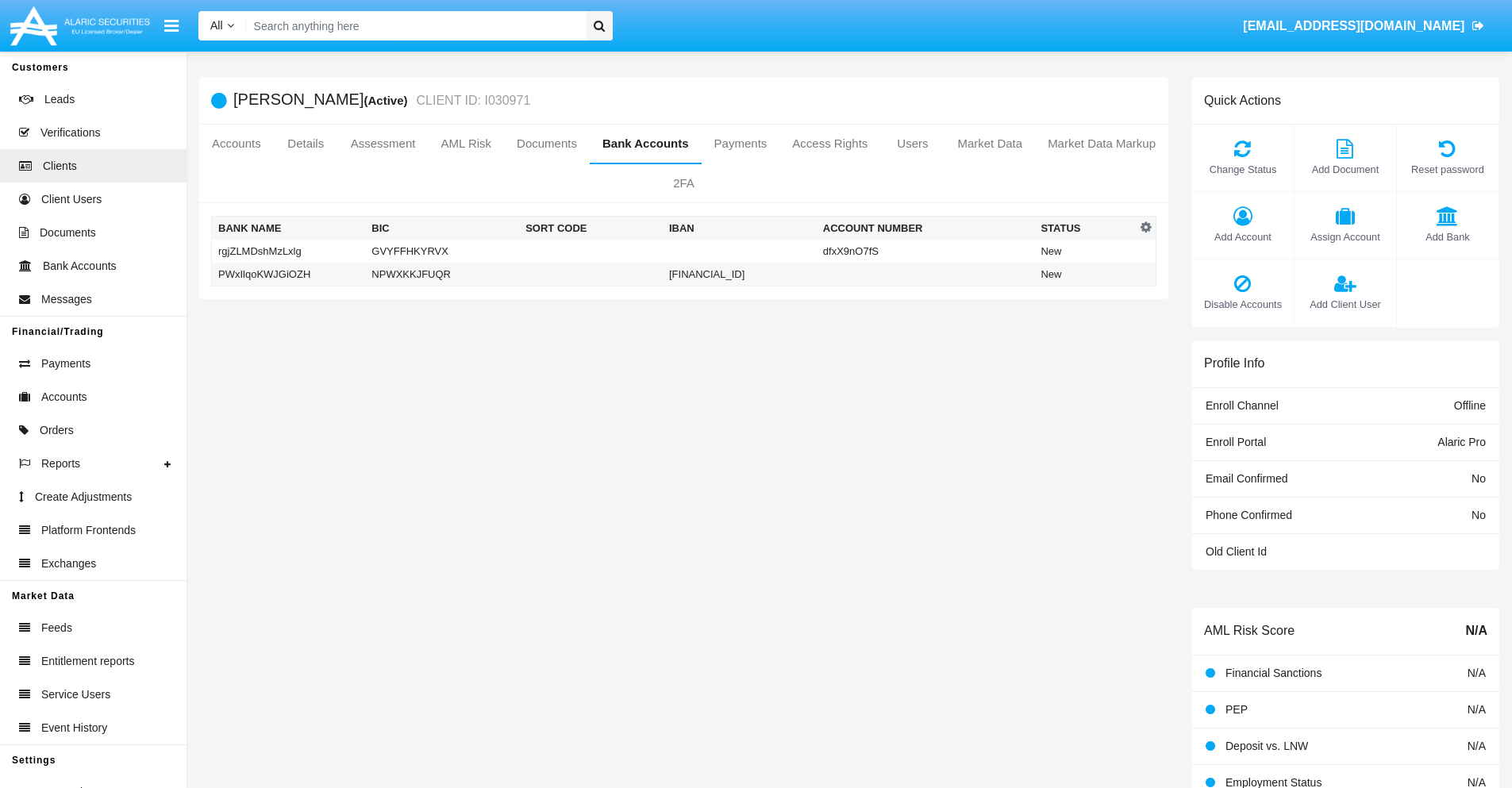
click at [288, 274] on td "PWxIlqoKWJGiOZH" at bounding box center [289, 275] width 154 height 24
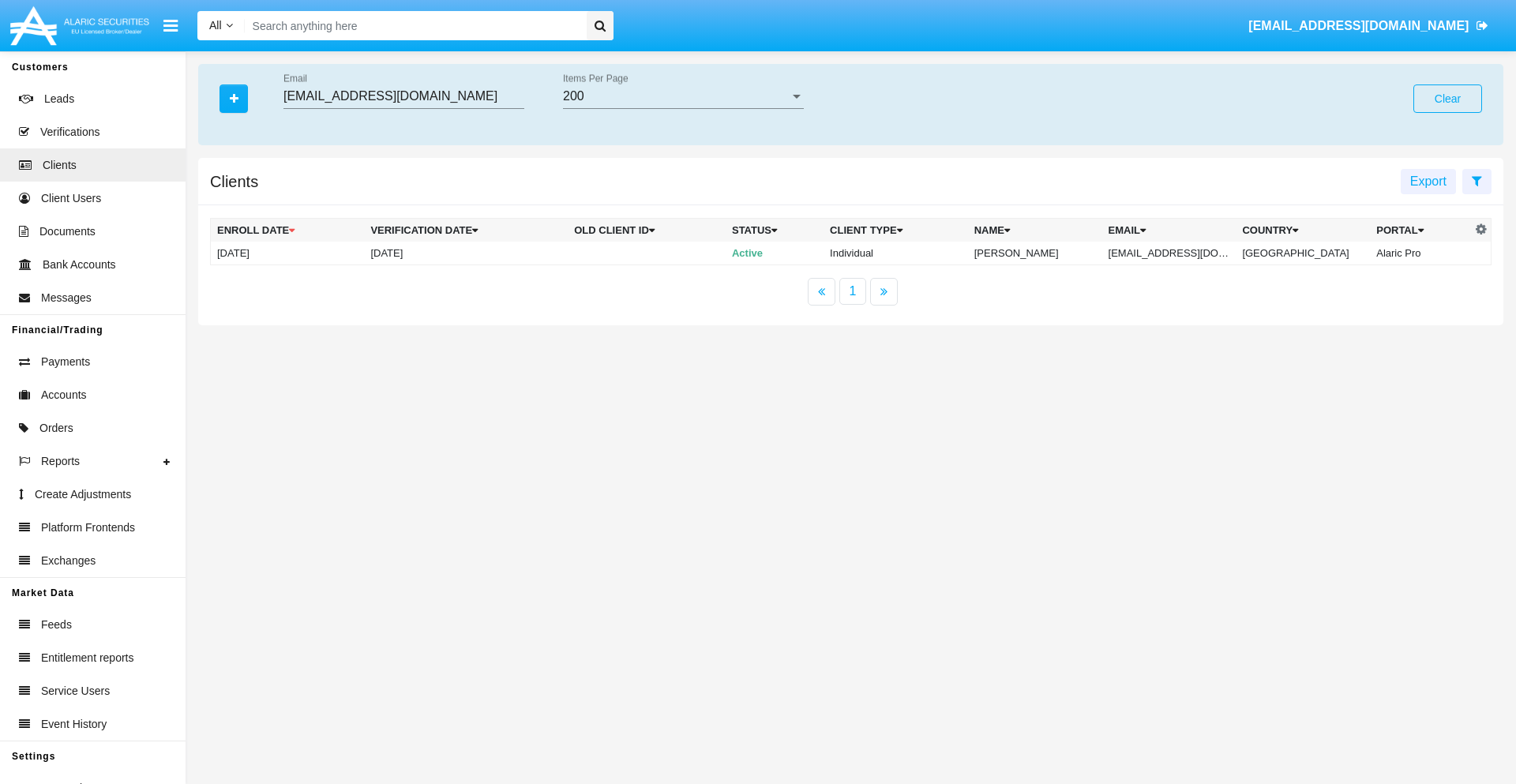
click at [1448, 99] on button "Clear" at bounding box center [1448, 98] width 69 height 28
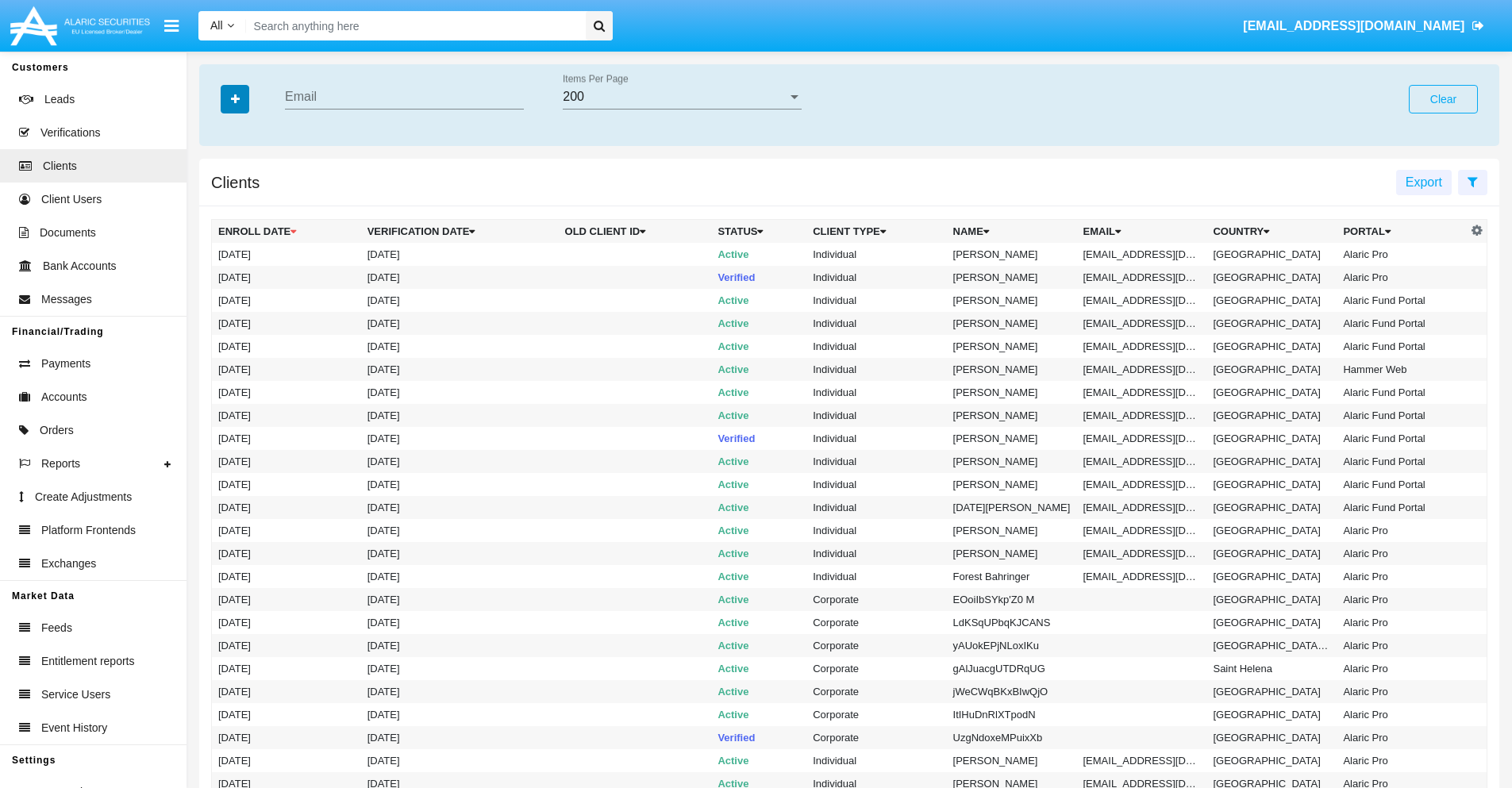
click at [235, 99] on icon "button" at bounding box center [236, 100] width 9 height 11
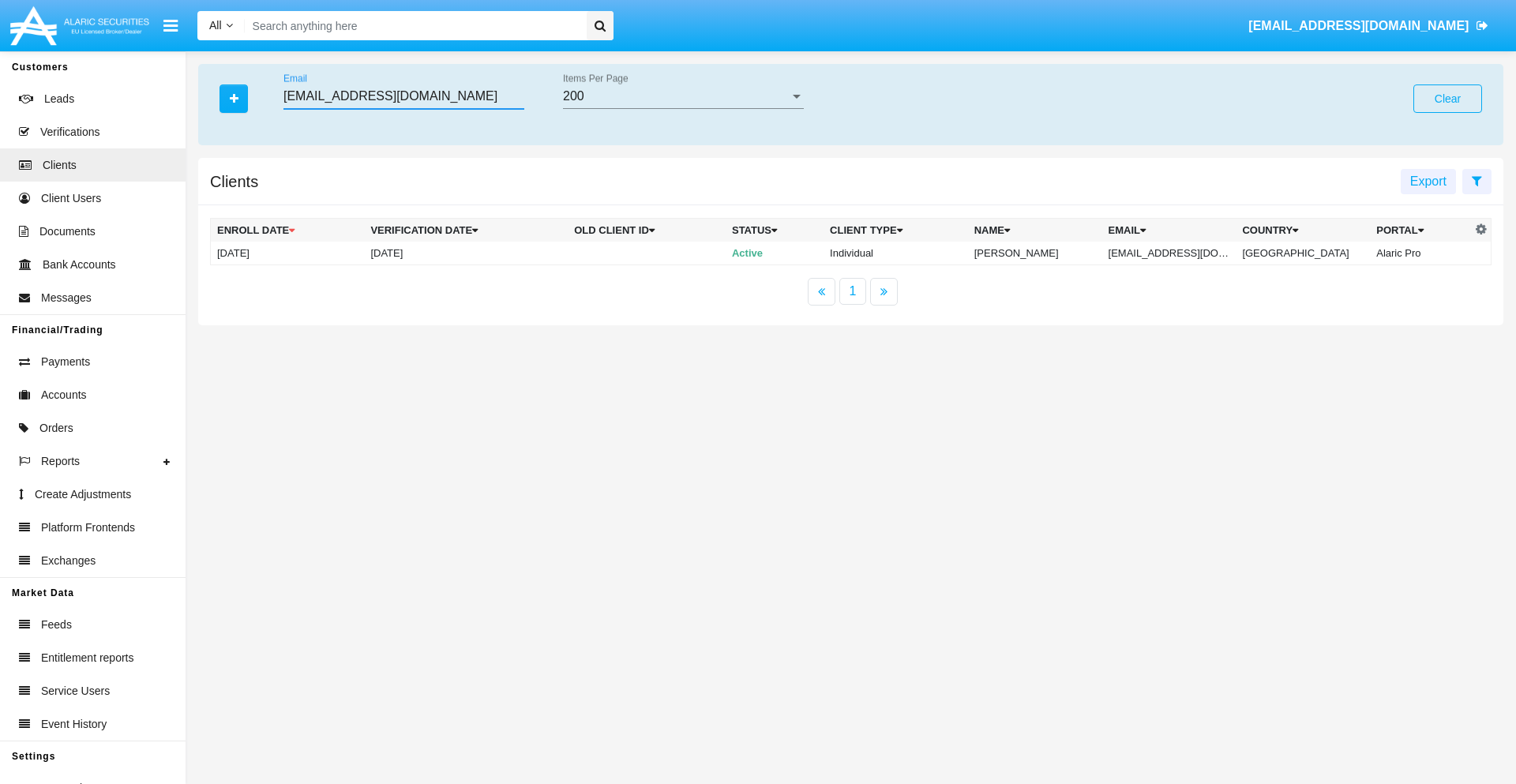
type input "[EMAIL_ADDRESS][DOMAIN_NAME]"
click at [1181, 253] on td "[EMAIL_ADDRESS][DOMAIN_NAME]" at bounding box center [1170, 253] width 135 height 24
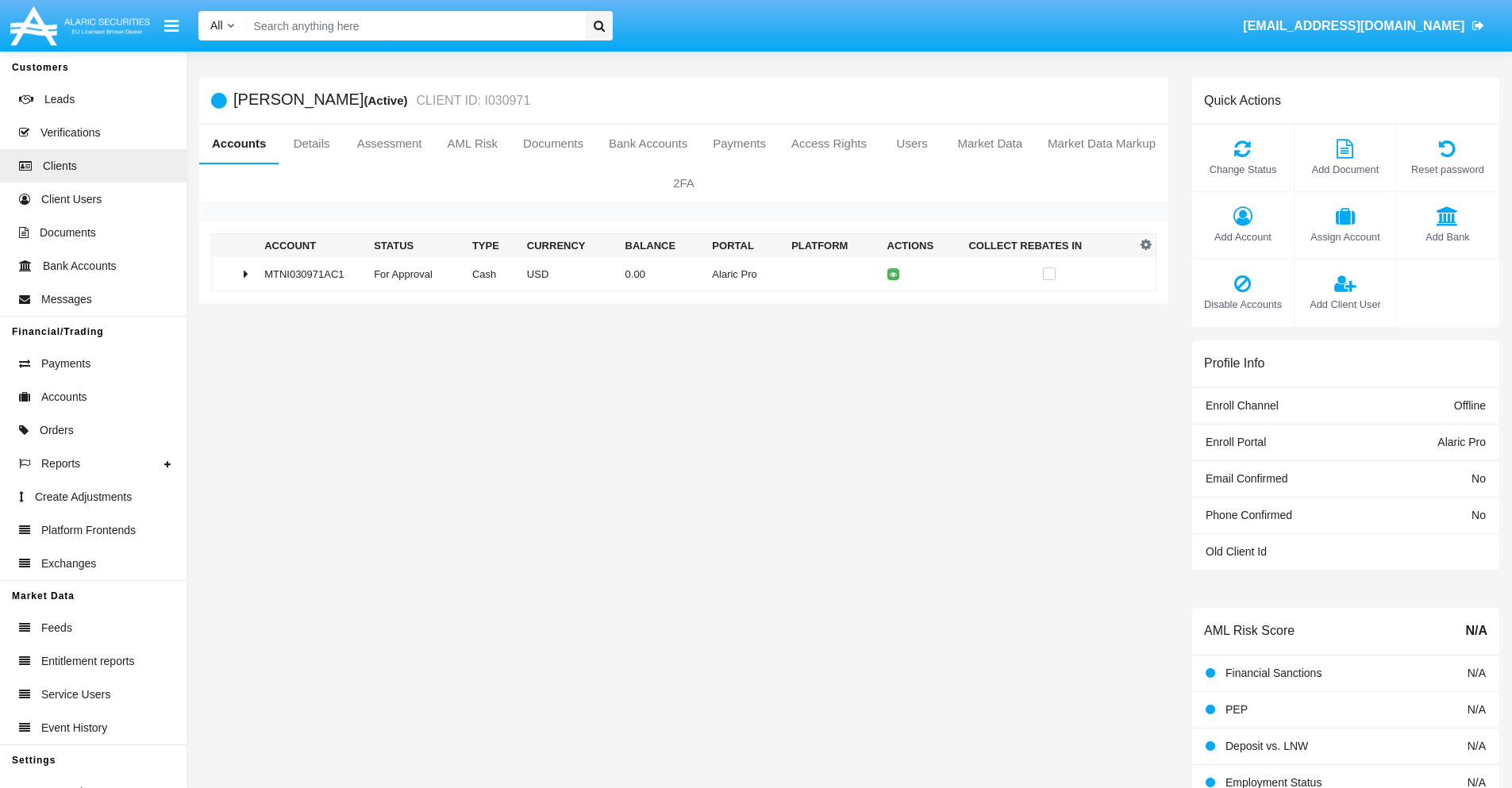
click at [1447, 236] on span "Add Bank" at bounding box center [1448, 236] width 86 height 16
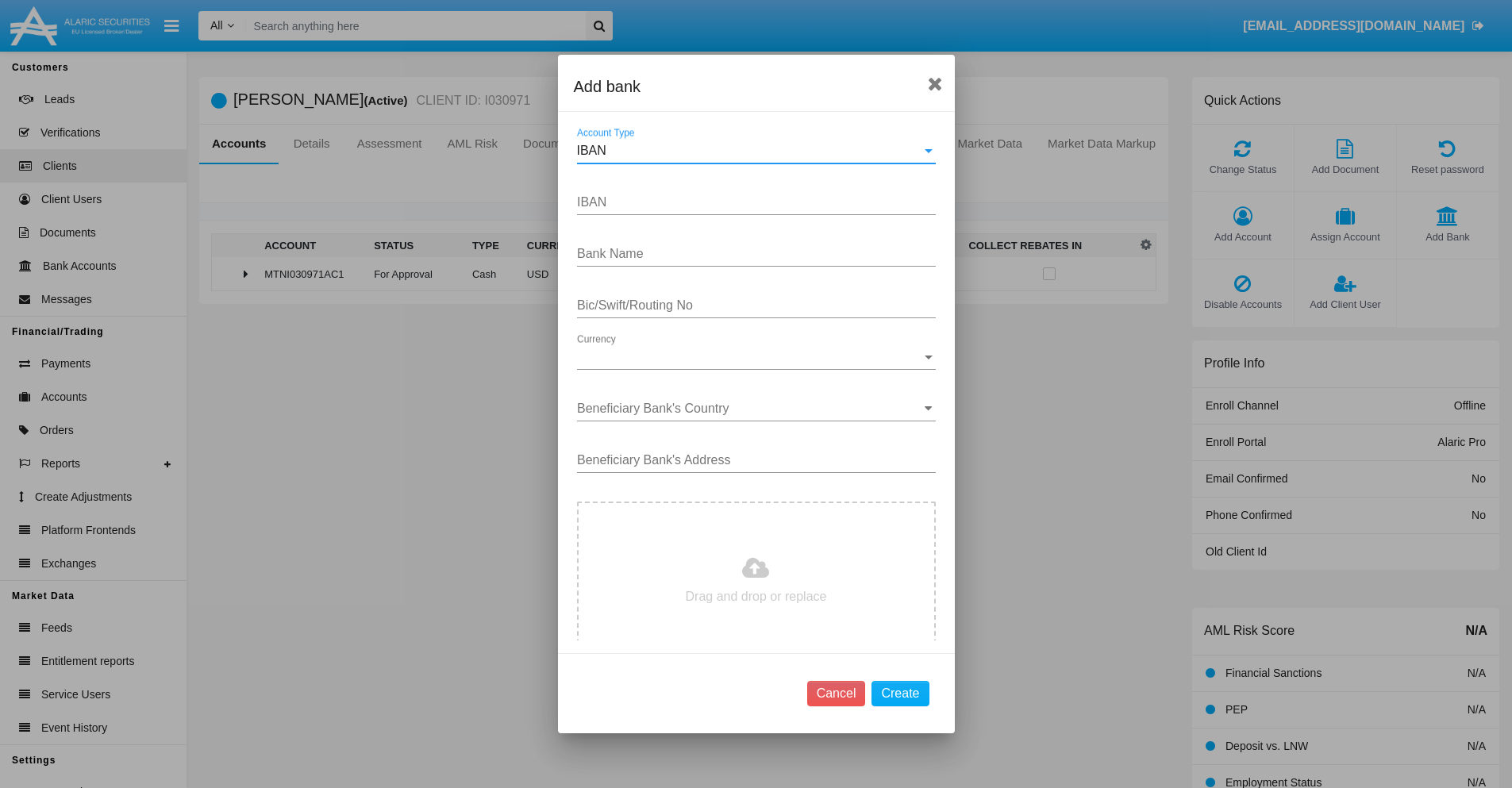
click at [750, 151] on div "IBAN" at bounding box center [749, 151] width 344 height 15
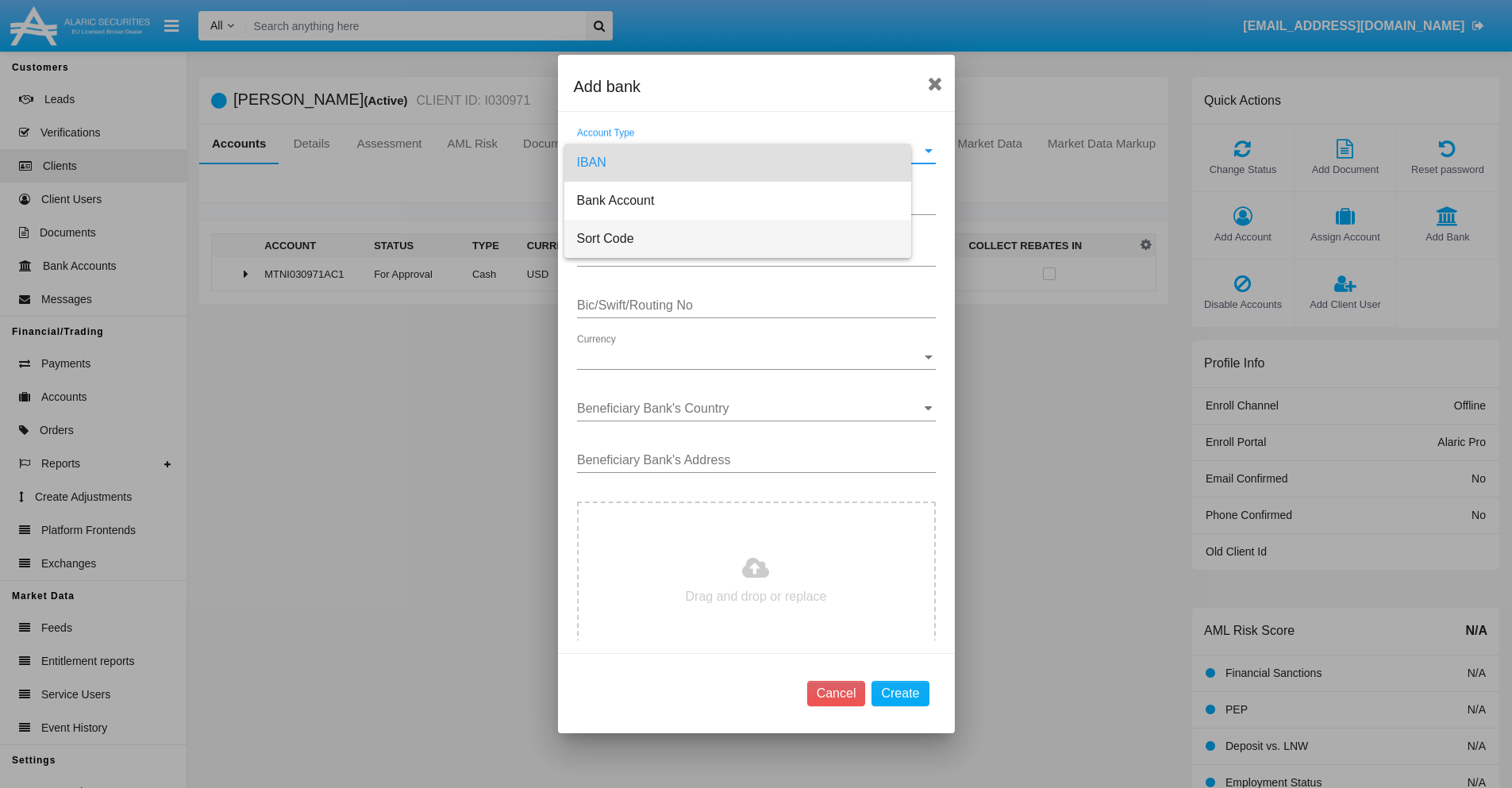
click at [750, 239] on span "Sort Code" at bounding box center [738, 239] width 322 height 38
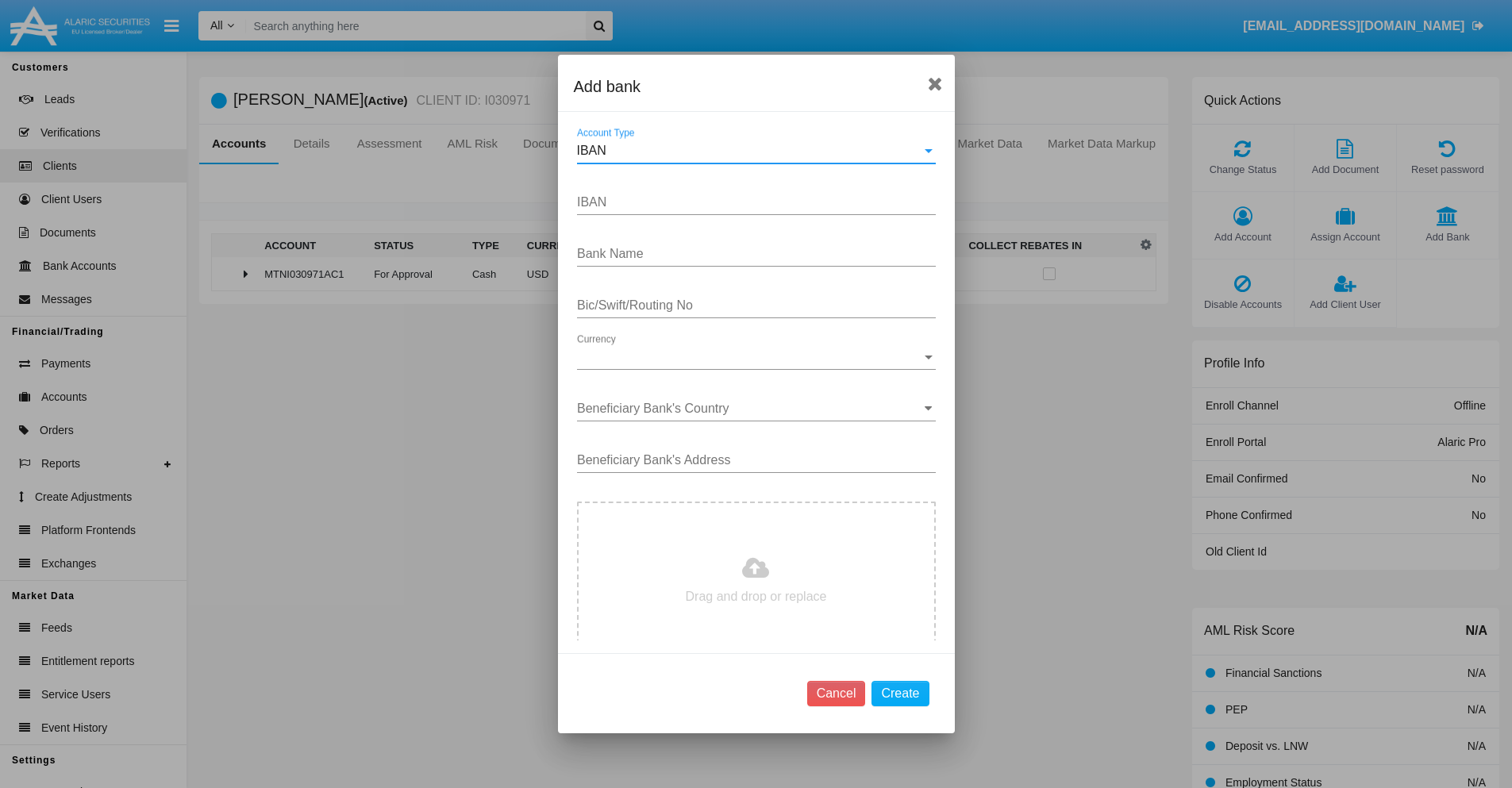
type input "[GEOGRAPHIC_DATA]"
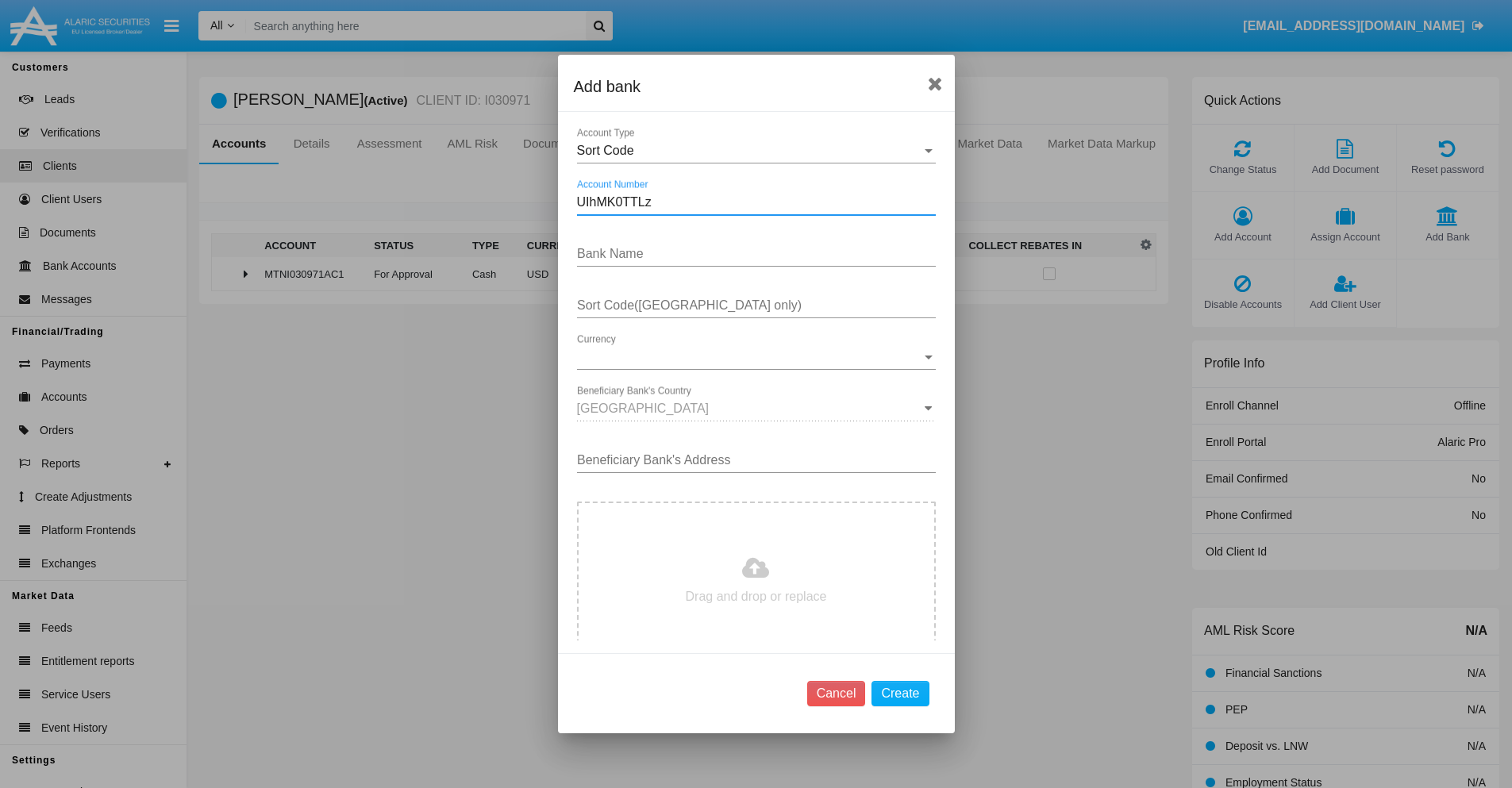
type input "UIhMK0TTLz"
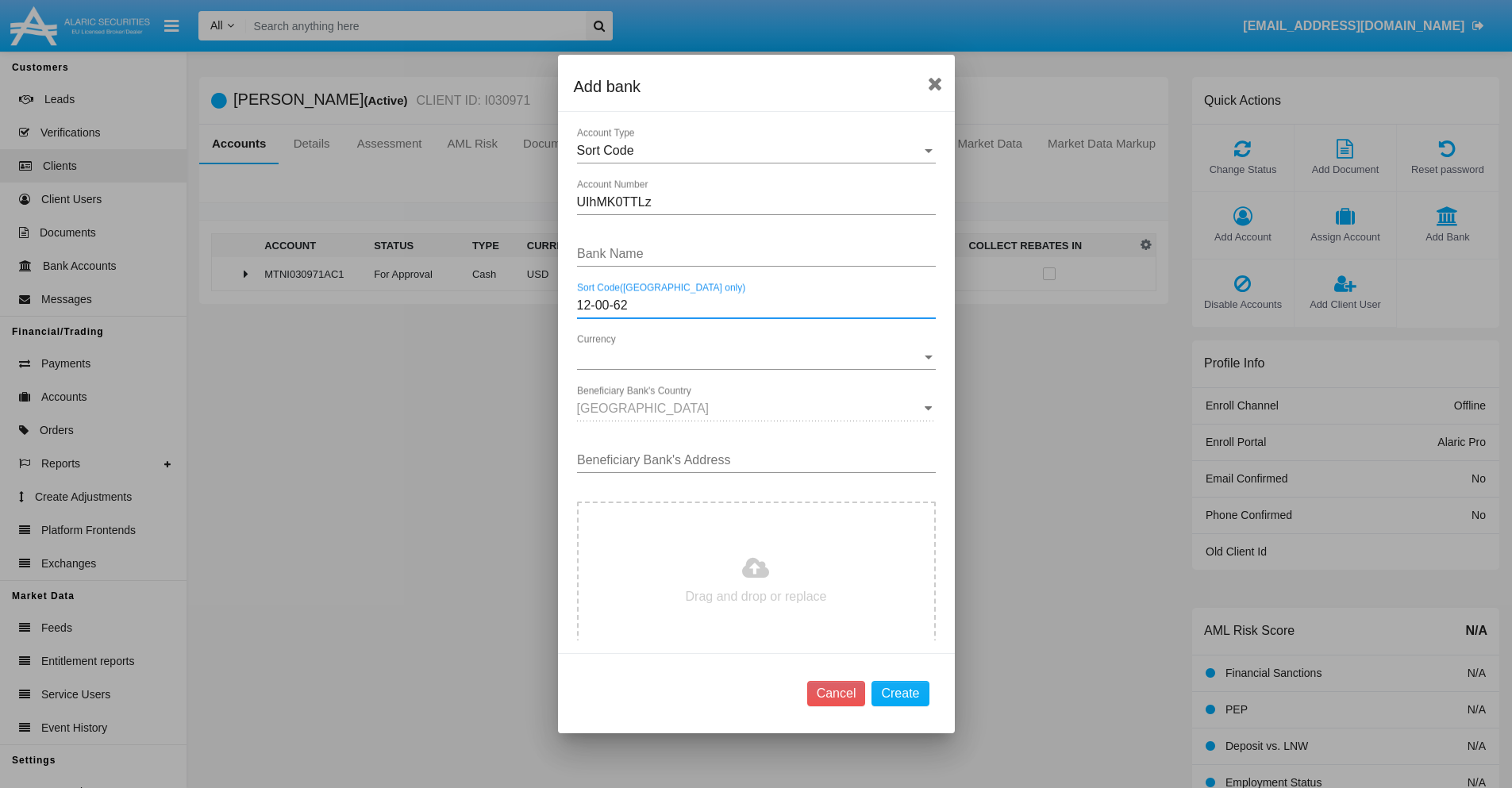
type input "12-00-62"
type input "TpsbOHbkwxEmcdZ"
click at [750, 357] on span "Currency" at bounding box center [749, 357] width 344 height 15
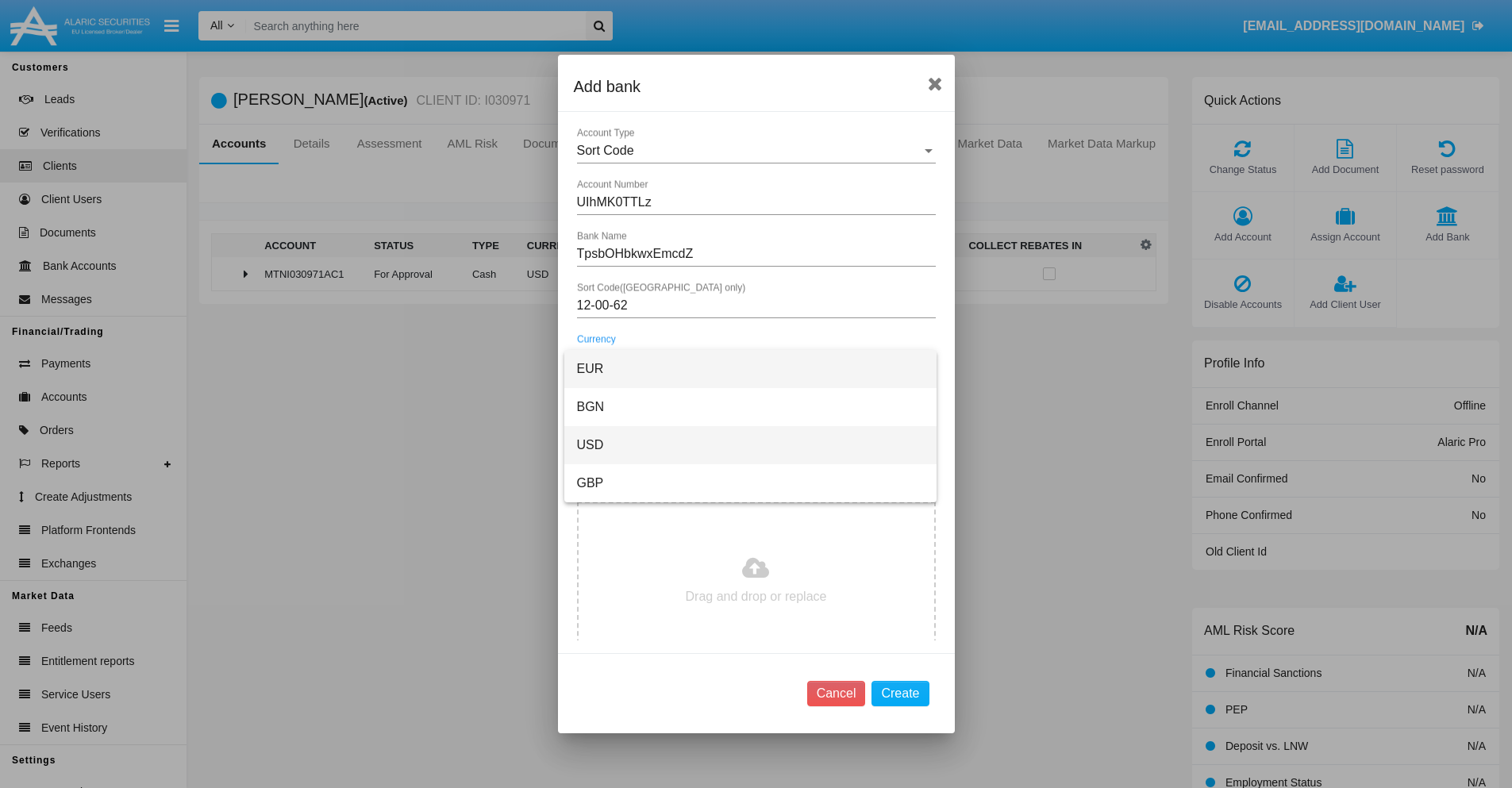
click at [750, 445] on span "USD" at bounding box center [751, 446] width 347 height 38
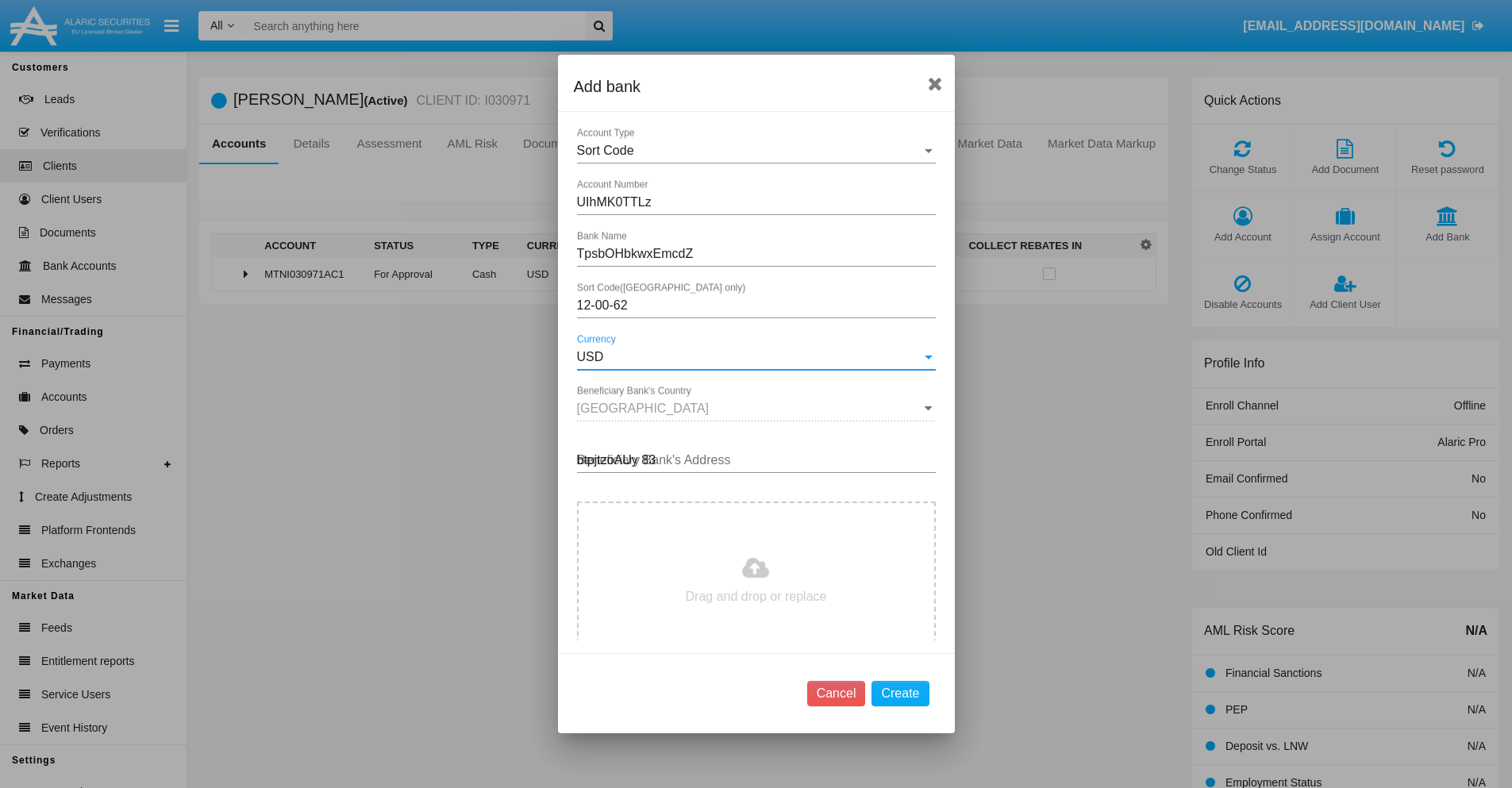
type input "btpjtzoAUy 832"
type input "C:\fakepath\bank-statement.png"
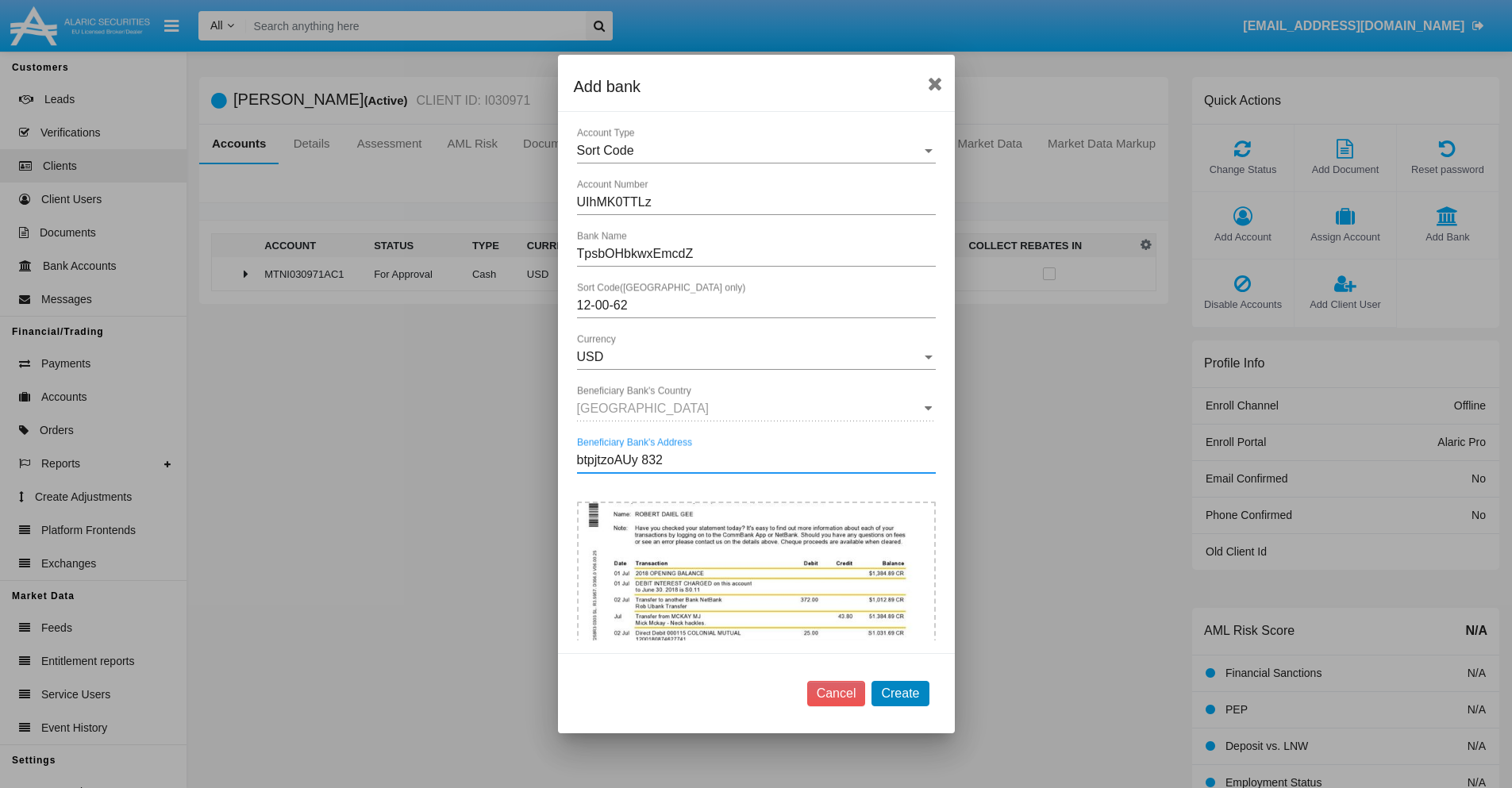
click at [900, 693] on button "Create" at bounding box center [900, 694] width 58 height 26
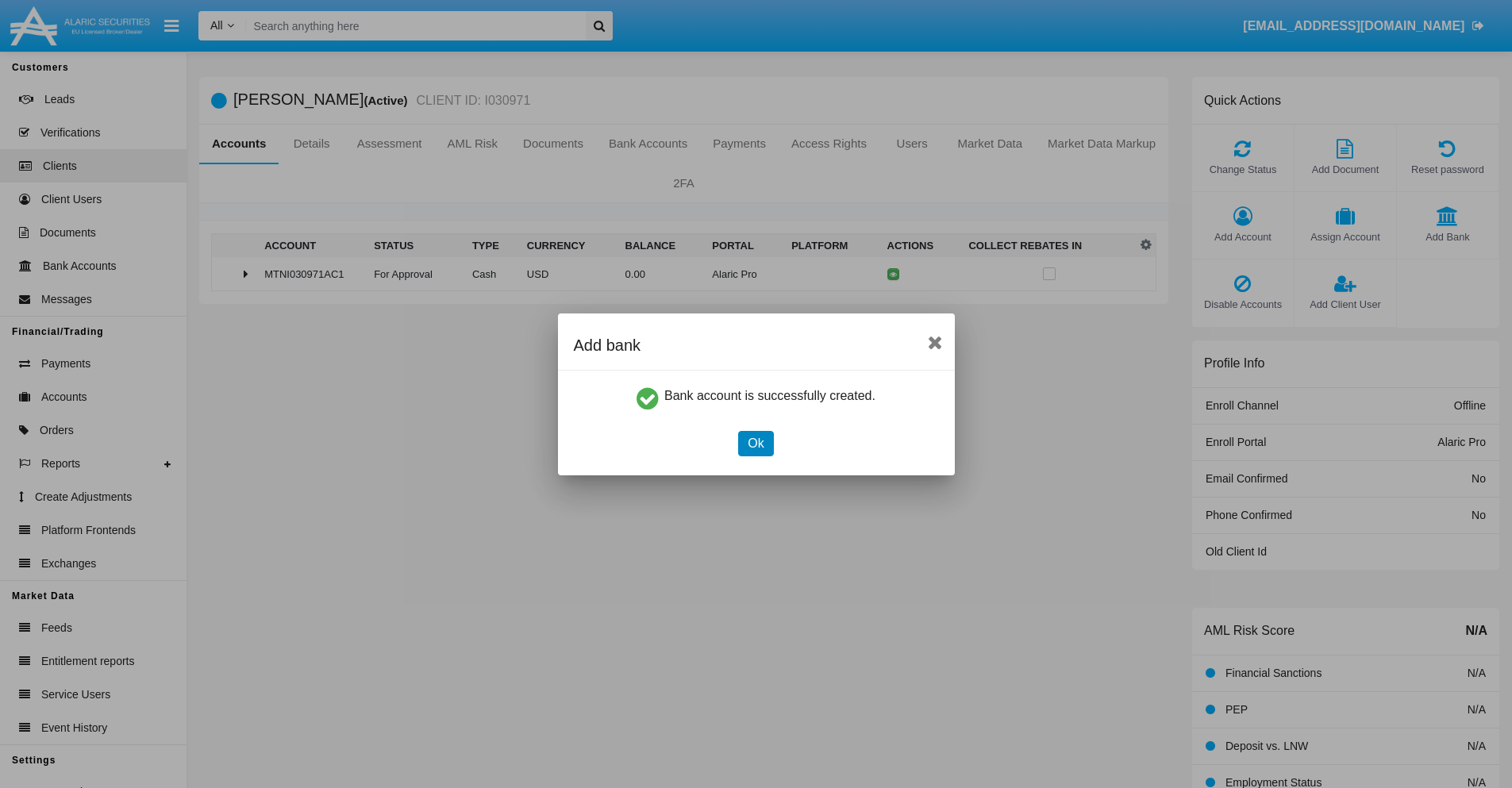
click at [756, 443] on button "Ok" at bounding box center [756, 444] width 35 height 26
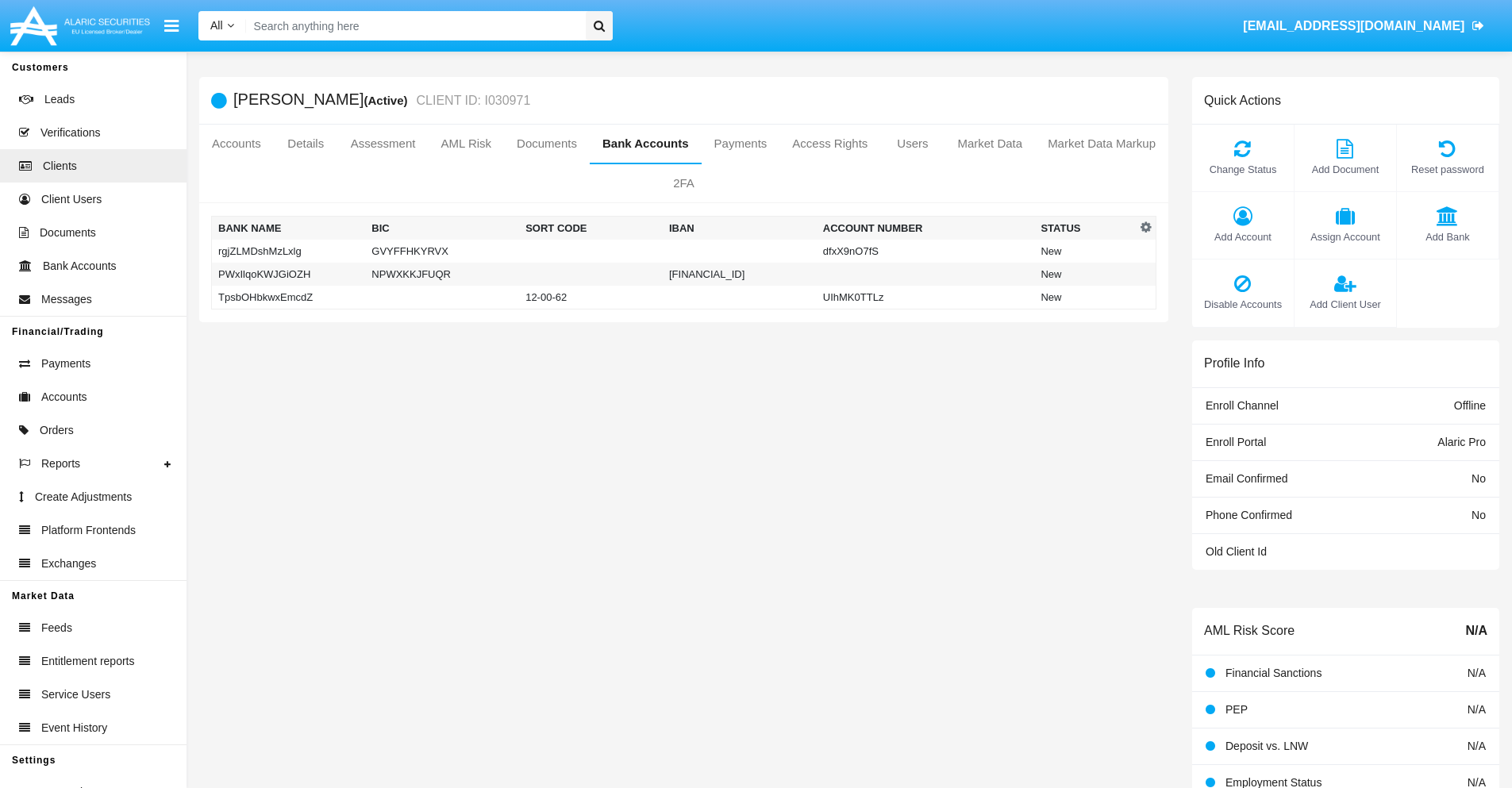
click at [288, 297] on td "TpsbOHbkwxEmcdZ" at bounding box center [289, 298] width 154 height 24
